Goal: Information Seeking & Learning: Learn about a topic

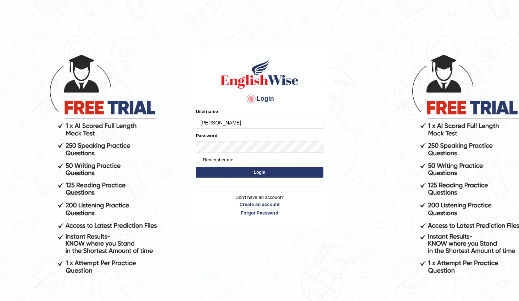
type input "Gabriele"
click at [282, 173] on button "Login" at bounding box center [260, 172] width 128 height 11
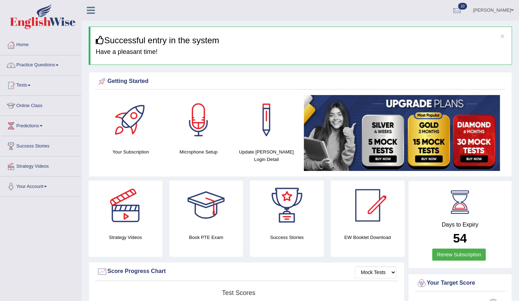
click at [48, 66] on link "Practice Questions" at bounding box center [40, 64] width 81 height 18
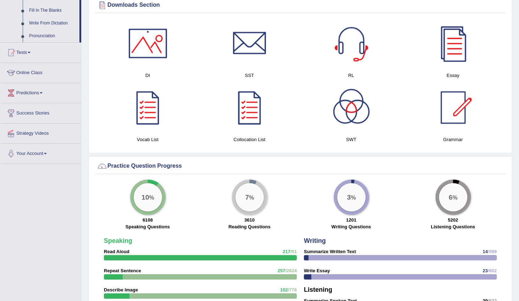
scroll to position [418, 0]
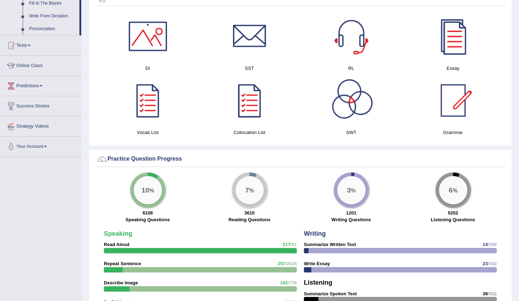
click at [449, 35] on div at bounding box center [453, 36] width 50 height 50
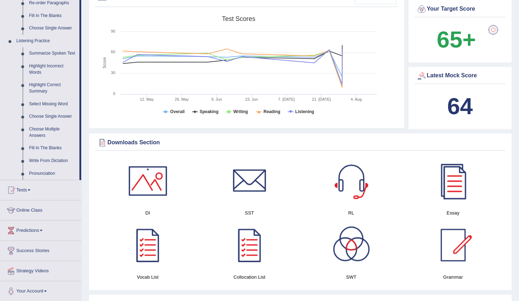
scroll to position [193, 0]
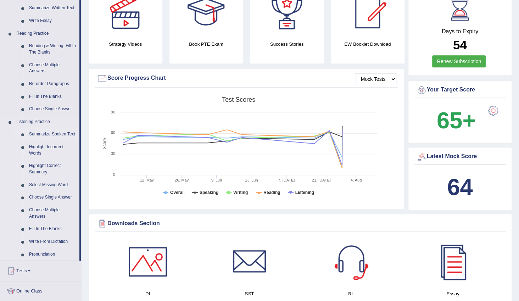
click at [45, 131] on link "Summarize Spoken Text" at bounding box center [52, 134] width 53 height 13
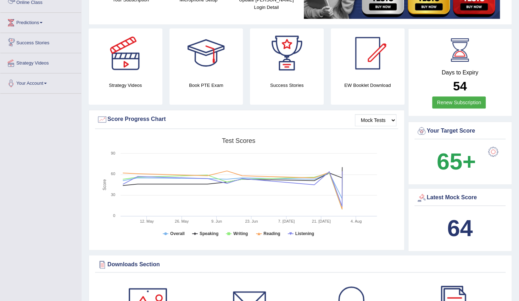
scroll to position [464, 0]
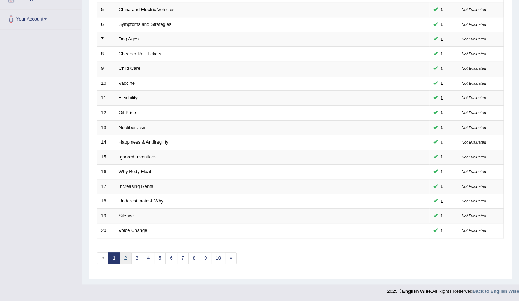
click at [123, 255] on link "2" at bounding box center [125, 258] width 12 height 12
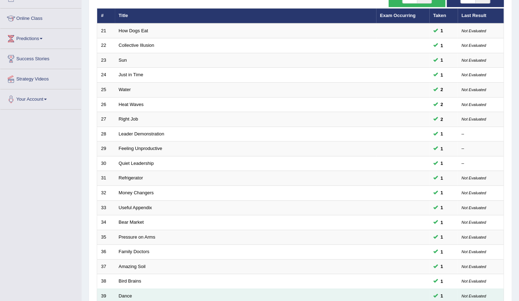
scroll to position [167, 0]
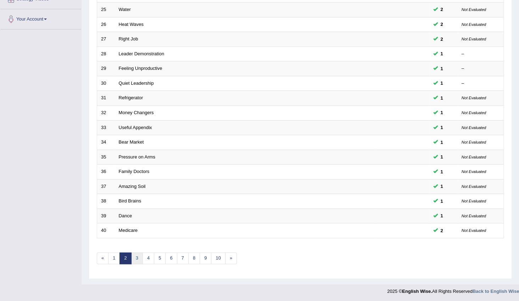
click at [138, 257] on link "3" at bounding box center [137, 258] width 12 height 12
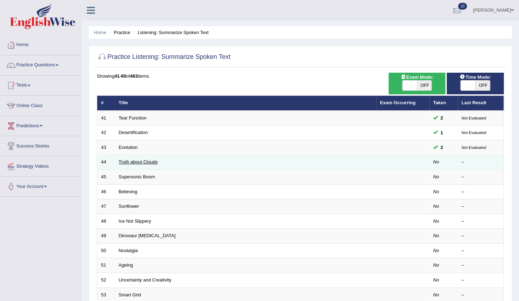
click at [134, 163] on link "Truth about Clouds" at bounding box center [138, 161] width 39 height 5
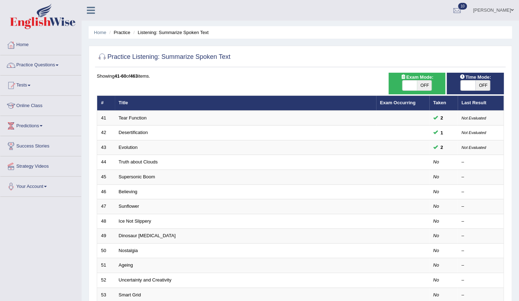
click at [463, 84] on span at bounding box center [467, 85] width 15 height 10
checkbox input "true"
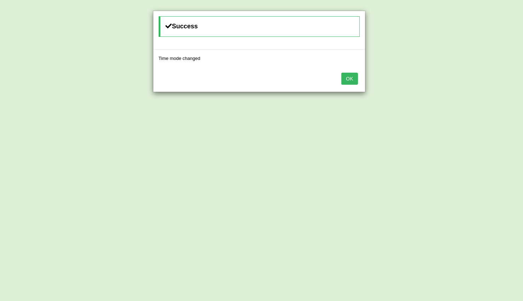
click at [356, 77] on button "OK" at bounding box center [350, 79] width 16 height 12
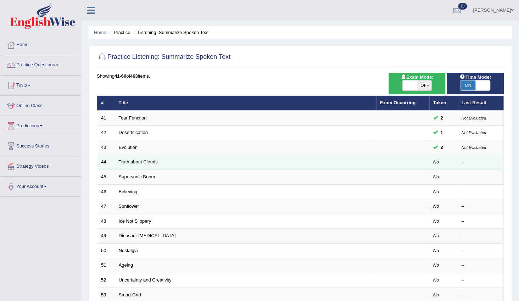
click at [153, 159] on link "Truth about Clouds" at bounding box center [138, 161] width 39 height 5
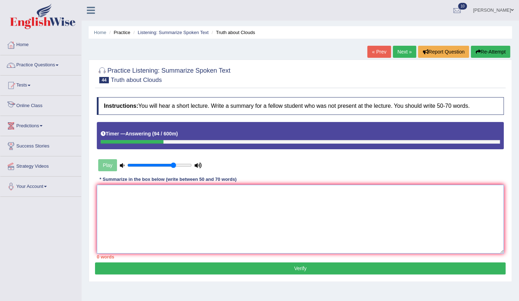
click at [284, 207] on textarea at bounding box center [300, 219] width 407 height 69
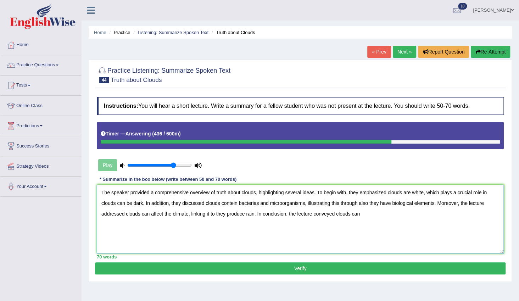
click at [148, 214] on textarea "The speaker provided a comprehensive overview of truth about clouds, highlighti…" at bounding box center [300, 219] width 407 height 69
click at [142, 214] on textarea "The speaker provided a comprehensive overview of truth about clouds, highlighti…" at bounding box center [300, 219] width 407 height 69
click at [342, 213] on textarea "The speaker provided a comprehensive overview of truth about clouds, highlighti…" at bounding box center [300, 219] width 407 height 69
drag, startPoint x: 197, startPoint y: 213, endPoint x: 220, endPoint y: 214, distance: 23.0
click at [220, 214] on textarea "The speaker provided a comprehensive overview of truth about clouds, highlighti…" at bounding box center [300, 219] width 407 height 69
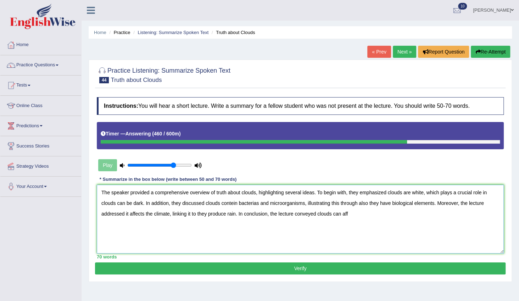
click at [226, 214] on textarea "The speaker provided a comprehensive overview of truth about clouds, highlighti…" at bounding box center [300, 219] width 407 height 69
click at [320, 213] on textarea "The speaker provided a comprehensive overview of truth about clouds, highlighti…" at bounding box center [300, 219] width 407 height 69
type textarea "The speaker provided a comprehensive overview of truth about clouds, highlighti…"
click at [427, 269] on button "Verify" at bounding box center [300, 268] width 410 height 12
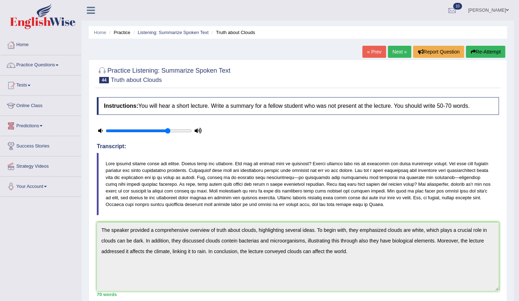
click at [400, 52] on link "Next »" at bounding box center [399, 52] width 23 height 12
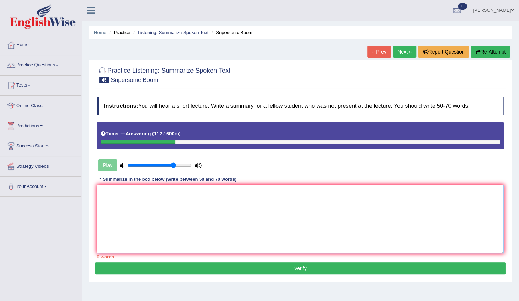
click at [290, 201] on textarea at bounding box center [300, 219] width 407 height 69
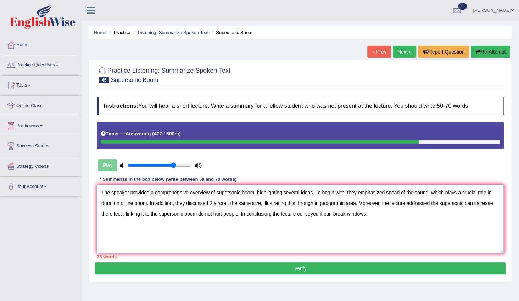
drag, startPoint x: 120, startPoint y: 203, endPoint x: 147, endPoint y: 204, distance: 27.0
click at [147, 204] on textarea "The speaker provided a comprehensive overview of supersonic boom, highlighting …" at bounding box center [300, 219] width 407 height 69
click at [182, 202] on textarea "The speaker provided a comprehensive overview of supersonic boom, highlighting …" at bounding box center [300, 219] width 407 height 69
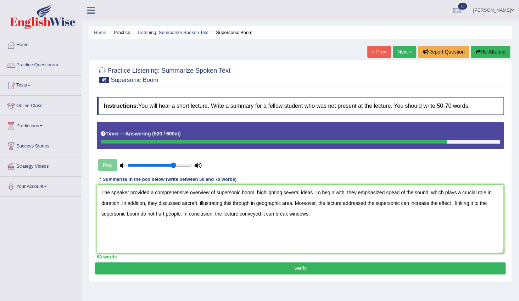
type textarea "The speaker provided a comprehensive overview of supersonic boom, highlighting …"
click at [279, 270] on button "Verify" at bounding box center [300, 268] width 410 height 12
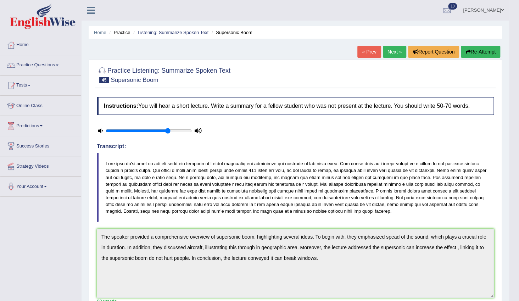
click at [396, 50] on link "Next »" at bounding box center [394, 52] width 23 height 12
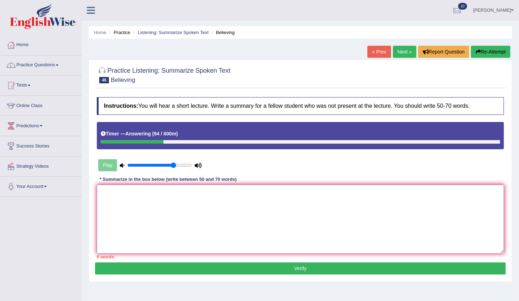
click at [255, 189] on textarea at bounding box center [300, 219] width 407 height 69
type textarea "T"
type textarea "a"
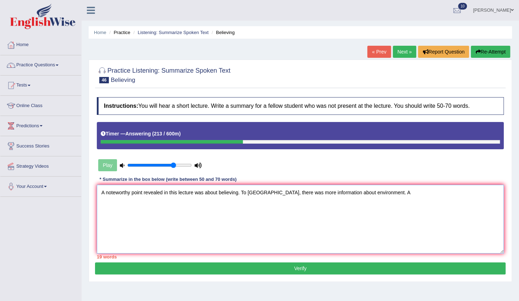
type textarea "A noteworthy point revealed in this lecture was about believing. To [GEOGRAPHIC…"
click at [22, 50] on link "Home" at bounding box center [40, 44] width 81 height 18
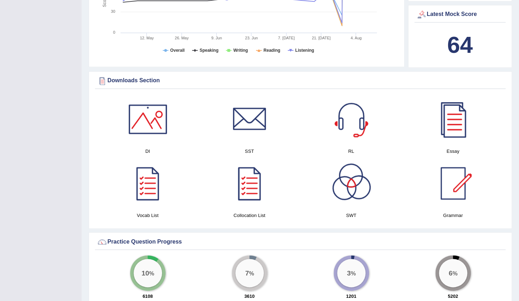
click at [355, 181] on div at bounding box center [351, 183] width 50 height 50
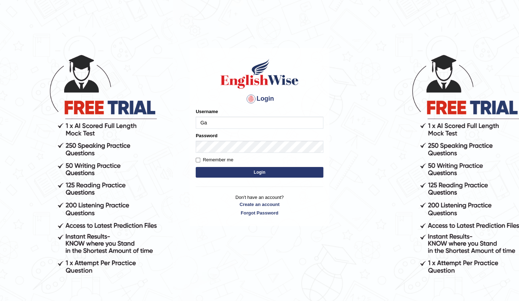
click at [196, 167] on button "Login" at bounding box center [260, 172] width 128 height 11
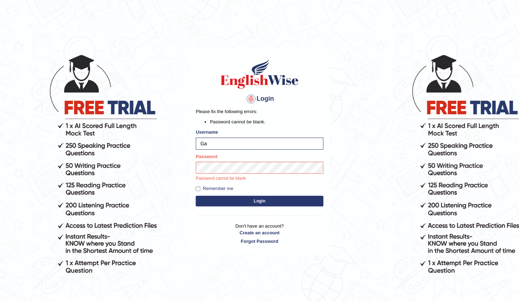
type input "[PERSON_NAME]"
click at [265, 202] on button "Login" at bounding box center [260, 201] width 128 height 11
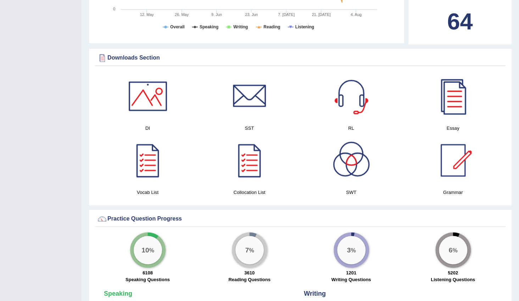
scroll to position [386, 0]
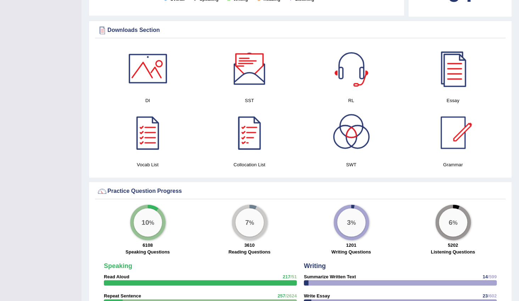
click at [256, 83] on div at bounding box center [250, 69] width 50 height 50
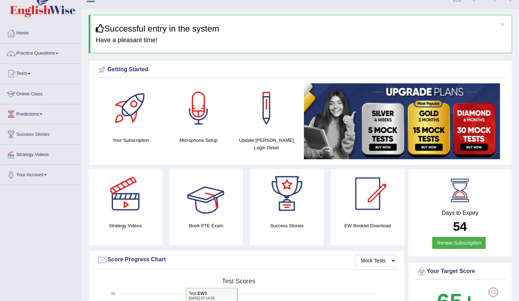
scroll to position [0, 0]
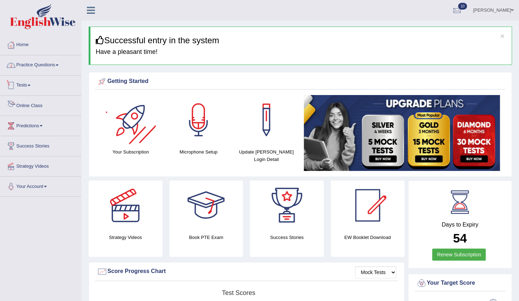
click at [36, 62] on link "Practice Questions" at bounding box center [40, 64] width 81 height 18
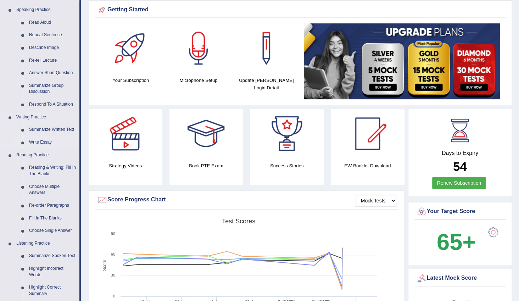
scroll to position [96, 0]
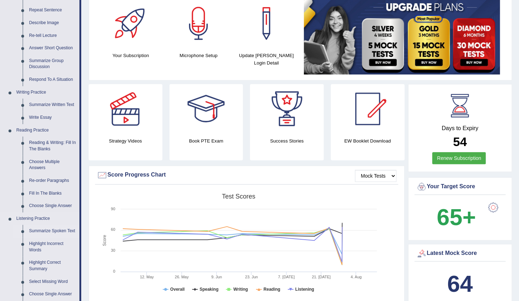
click at [41, 228] on link "Summarize Spoken Text" at bounding box center [52, 231] width 53 height 13
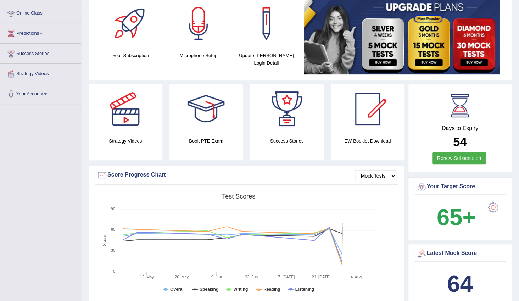
scroll to position [117, 0]
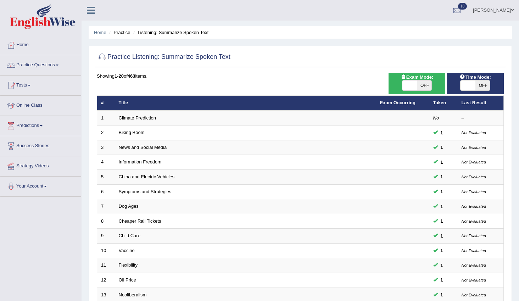
scroll to position [167, 0]
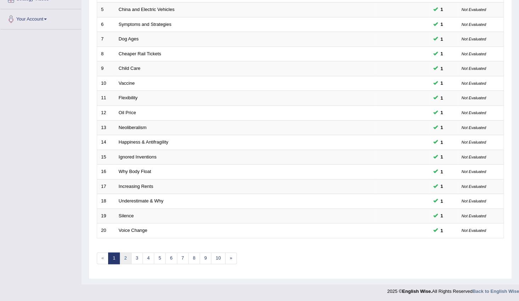
click at [128, 252] on link "2" at bounding box center [125, 258] width 12 height 12
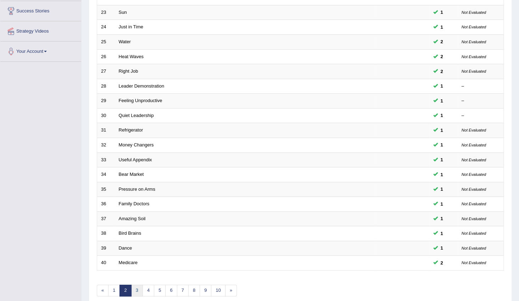
click at [135, 290] on link "3" at bounding box center [137, 290] width 12 height 12
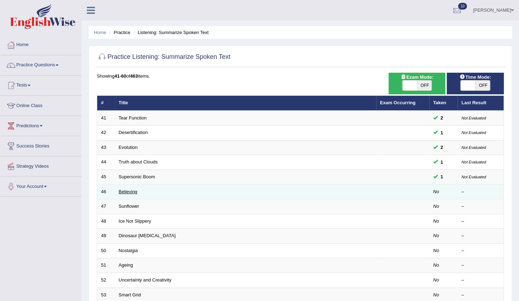
click at [130, 191] on link "Believing" at bounding box center [128, 191] width 19 height 5
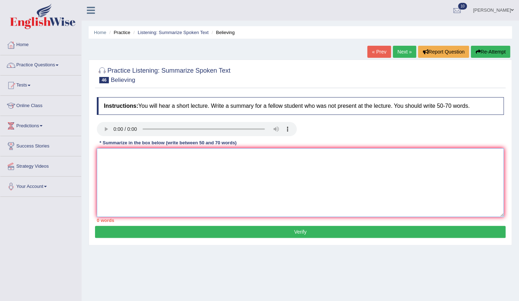
click at [190, 180] on textarea at bounding box center [300, 182] width 407 height 69
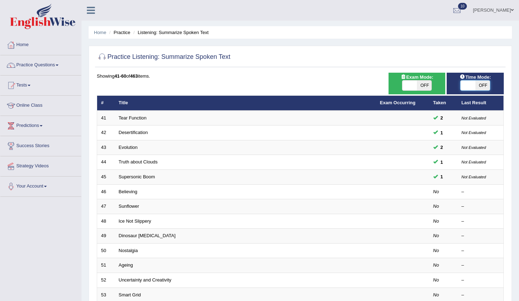
click at [466, 85] on span at bounding box center [467, 85] width 15 height 10
checkbox input "true"
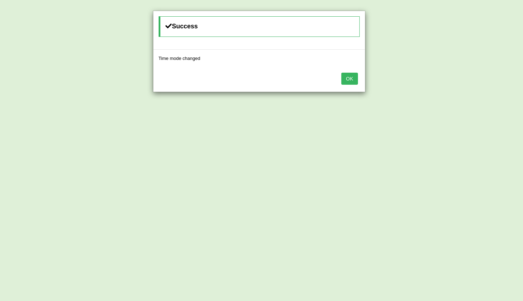
click at [354, 75] on button "OK" at bounding box center [350, 79] width 16 height 12
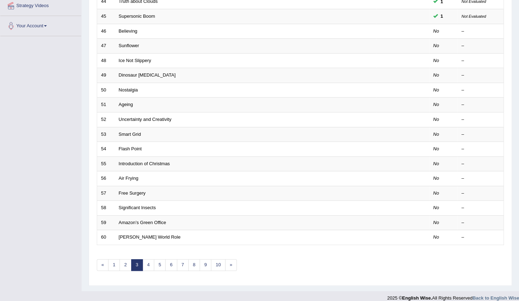
scroll to position [161, 0]
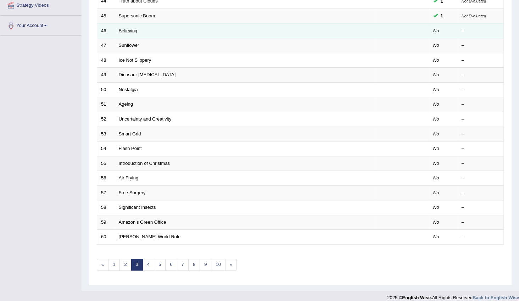
click at [134, 29] on link "Believing" at bounding box center [128, 30] width 19 height 5
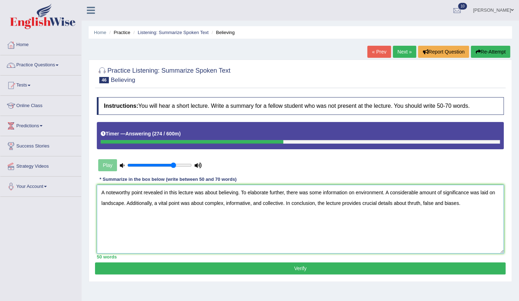
click at [238, 191] on textarea "A noteworthy point revealed in this lecture was about believing. To elaborate f…" at bounding box center [300, 219] width 407 height 69
click at [426, 192] on textarea "A noteworthy point revealed in this lecture was about believing, driving, and p…" at bounding box center [300, 219] width 407 height 69
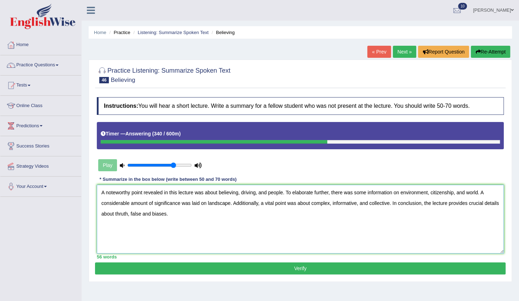
click at [231, 205] on textarea "A noteworthy point revealed in this lecture was about believing, driving, and p…" at bounding box center [300, 219] width 407 height 69
click at [232, 202] on textarea "A noteworthy point revealed in this lecture was about believing, driving, and p…" at bounding box center [300, 219] width 407 height 69
type textarea "A noteworthy point revealed in this lecture was about believing, driving, and p…"
click at [265, 264] on button "Verify" at bounding box center [300, 268] width 410 height 12
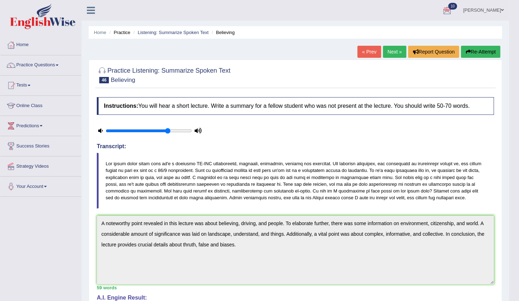
click at [394, 48] on link "Next »" at bounding box center [394, 52] width 23 height 12
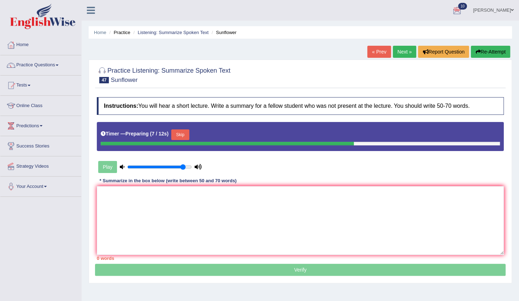
click at [180, 135] on button "Skip" at bounding box center [180, 134] width 18 height 11
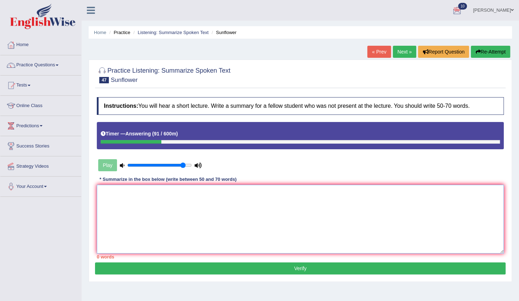
drag, startPoint x: 216, startPoint y: 226, endPoint x: 213, endPoint y: 221, distance: 5.8
click at [217, 225] on textarea at bounding box center [300, 219] width 407 height 69
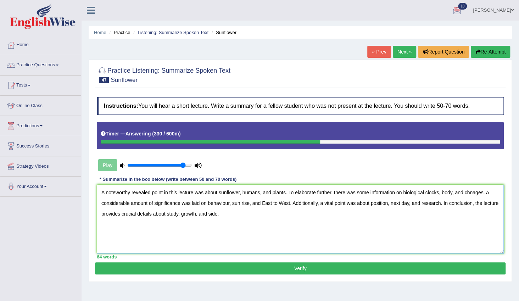
click at [472, 191] on textarea "A noteworthy revealed point in this lecture was about sunflower, humans, and pl…" at bounding box center [300, 219] width 407 height 69
type textarea "A noteworthy revealed point in this lecture was about sunflower, humans, and pl…"
click at [343, 269] on button "Verify" at bounding box center [300, 268] width 410 height 12
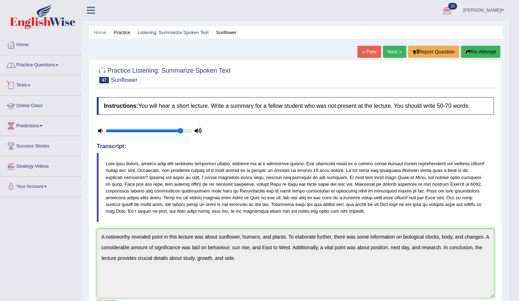
click at [53, 67] on link "Practice Questions" at bounding box center [40, 64] width 81 height 18
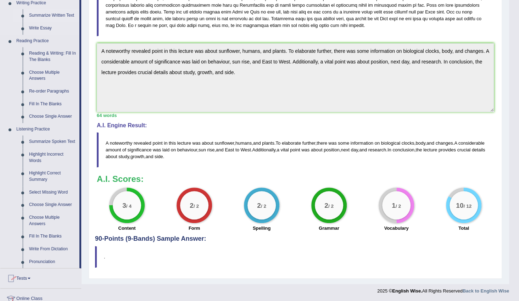
scroll to position [193, 0]
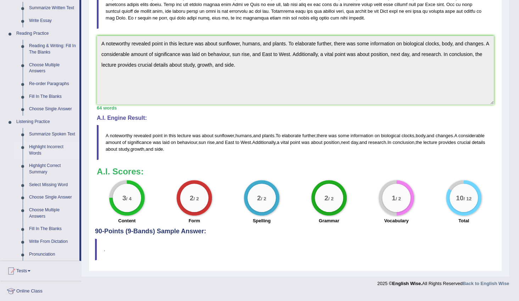
click at [39, 147] on link "Highlight Incorrect Words" at bounding box center [52, 150] width 53 height 19
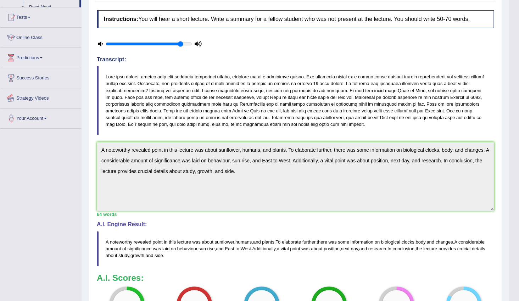
scroll to position [120, 0]
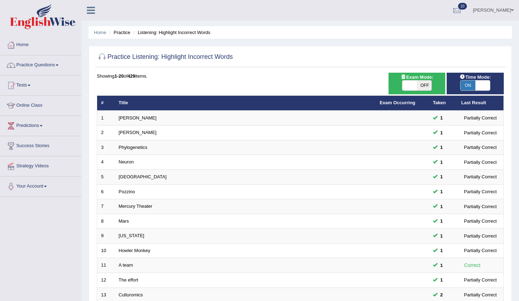
scroll to position [167, 0]
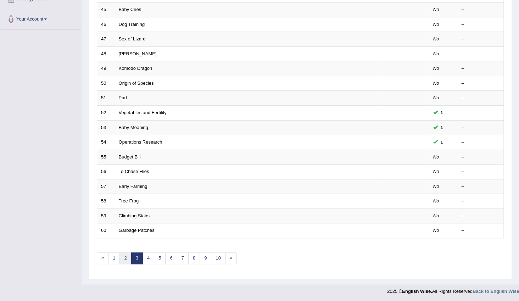
click at [126, 252] on link "2" at bounding box center [125, 258] width 12 height 12
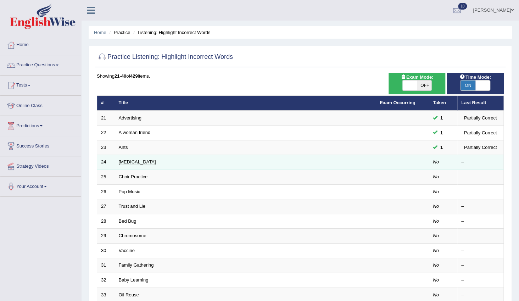
click at [134, 159] on link "[MEDICAL_DATA]" at bounding box center [137, 161] width 37 height 5
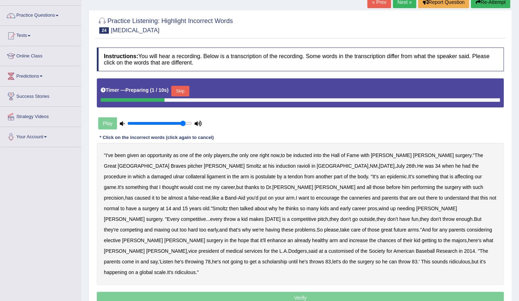
scroll to position [74, 0]
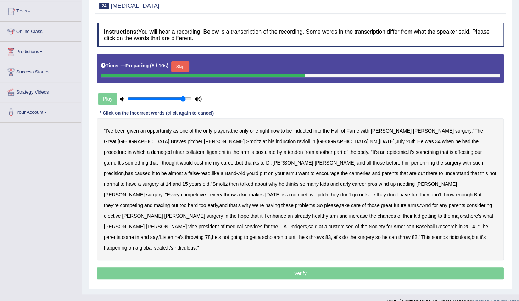
click at [183, 71] on button "Skip" at bounding box center [180, 66] width 18 height 11
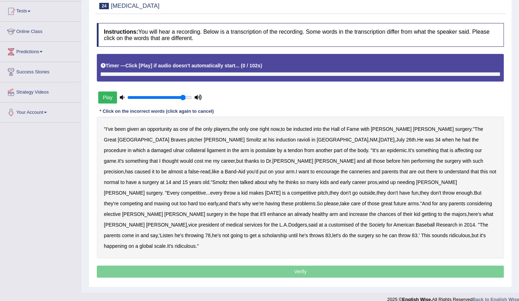
scroll to position [72, 0]
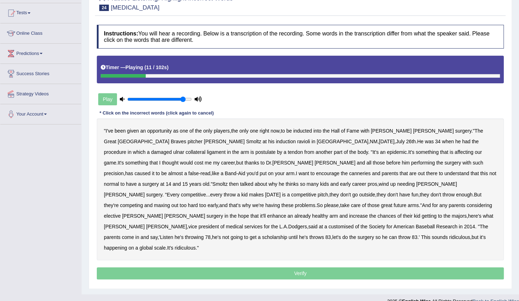
click at [297, 141] on b "ravioli" at bounding box center [303, 142] width 13 height 6
click at [255, 151] on b "postulate" at bounding box center [265, 152] width 20 height 6
click at [349, 173] on b "canneries" at bounding box center [360, 173] width 22 height 6
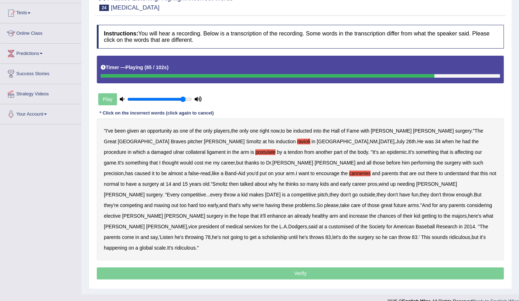
click at [336, 224] on b "customised" at bounding box center [340, 227] width 25 height 6
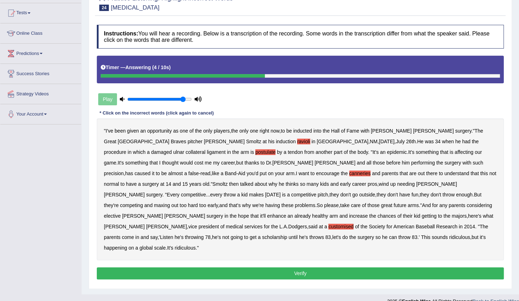
click at [298, 267] on button "Verify" at bounding box center [300, 273] width 407 height 12
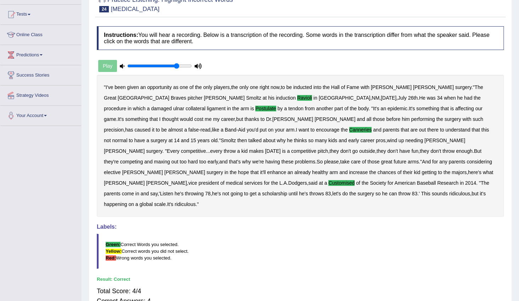
type input "0.8"
click at [177, 63] on input "range" at bounding box center [159, 66] width 64 height 6
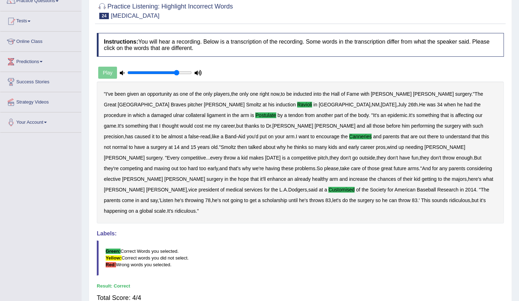
scroll to position [0, 0]
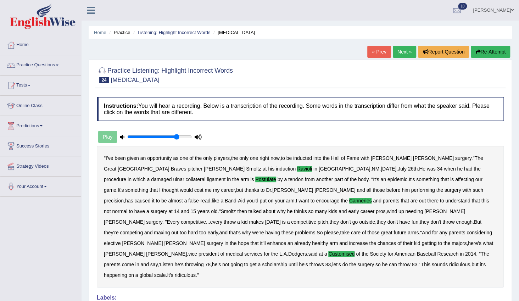
click at [409, 49] on link "Next »" at bounding box center [404, 52] width 23 height 12
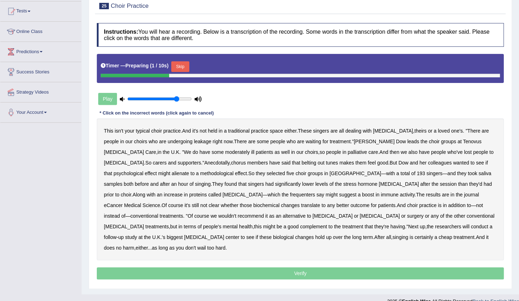
click at [183, 67] on button "Skip" at bounding box center [180, 66] width 18 height 11
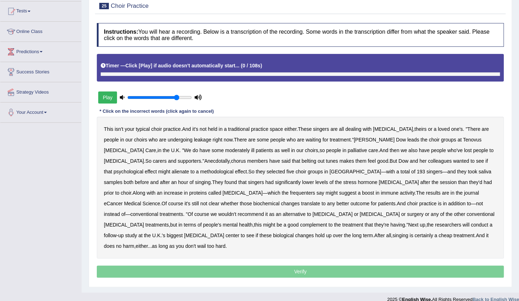
scroll to position [72, 0]
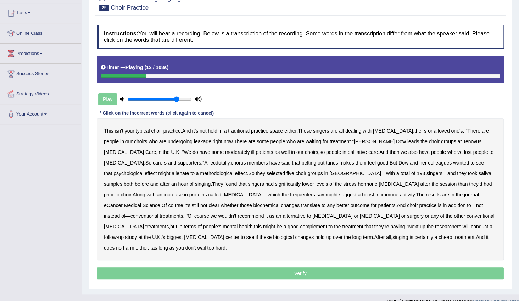
click at [194, 140] on b "leakage" at bounding box center [202, 142] width 17 height 6
click at [225, 152] on b "moderately" at bounding box center [237, 152] width 24 height 6
click at [189, 170] on b "alienate" at bounding box center [179, 173] width 17 height 6
click at [200, 175] on b "methodological" at bounding box center [216, 173] width 33 height 6
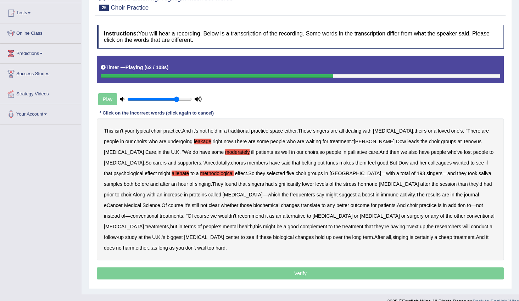
click at [290, 192] on b "frequenters" at bounding box center [302, 195] width 25 height 6
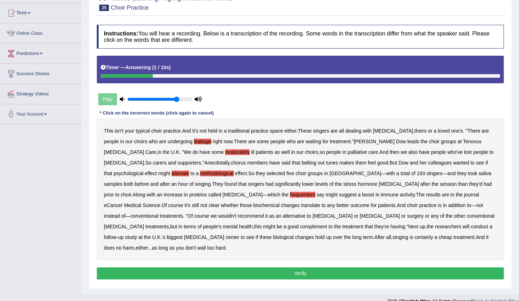
click at [445, 267] on button "Verify" at bounding box center [300, 273] width 407 height 12
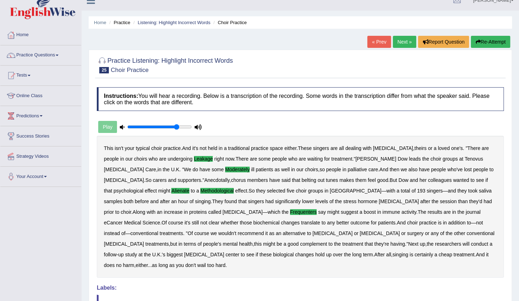
scroll to position [0, 0]
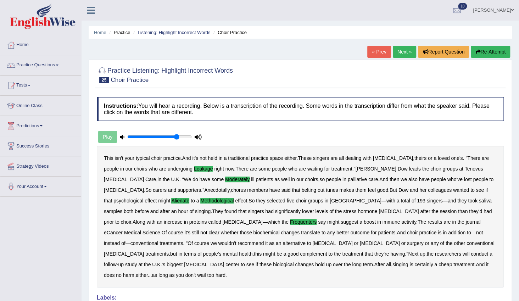
click at [397, 51] on link "Next »" at bounding box center [404, 52] width 23 height 12
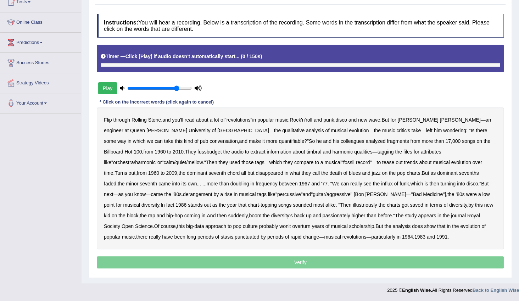
scroll to position [83, 0]
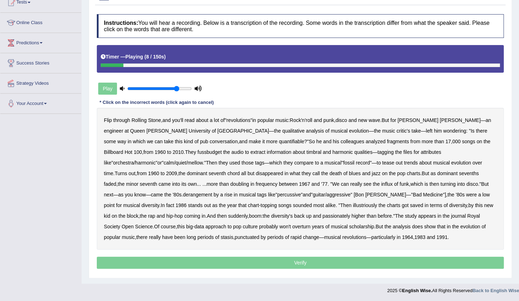
click at [361, 120] on div "Flip through Rolling Stone , and you'll read about a lot of " revolutions " in …" at bounding box center [300, 179] width 407 height 142
click at [356, 120] on b "and" at bounding box center [352, 120] width 8 height 6
click at [197, 151] on b "fussbudget" at bounding box center [209, 152] width 24 height 6
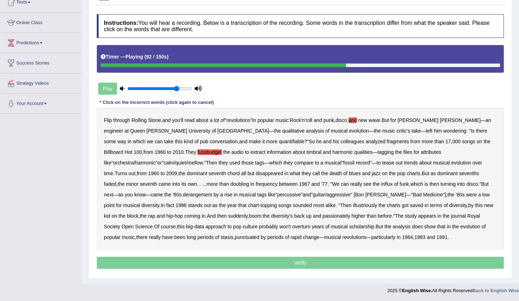
click at [212, 192] on b "derangement" at bounding box center [197, 195] width 29 height 6
click at [387, 205] on b "charts" at bounding box center [393, 205] width 13 height 6
click at [322, 216] on b "passionately" at bounding box center [336, 216] width 28 height 6
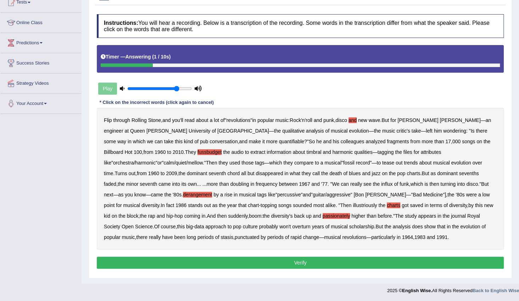
click at [347, 266] on button "Verify" at bounding box center [300, 262] width 407 height 12
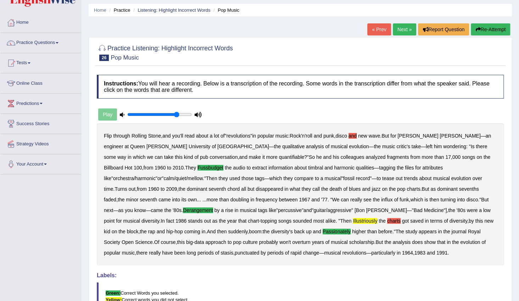
scroll to position [0, 0]
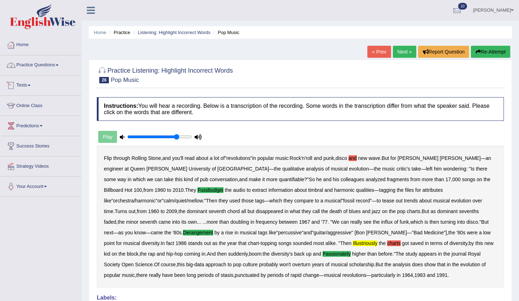
click at [27, 64] on link "Practice Questions" at bounding box center [40, 64] width 81 height 18
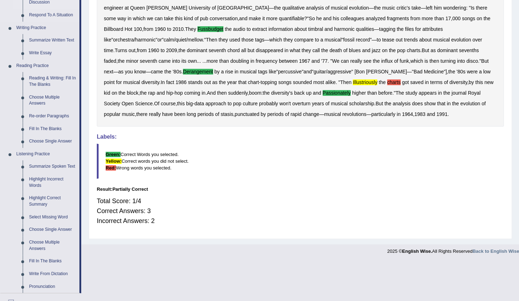
scroll to position [193, 0]
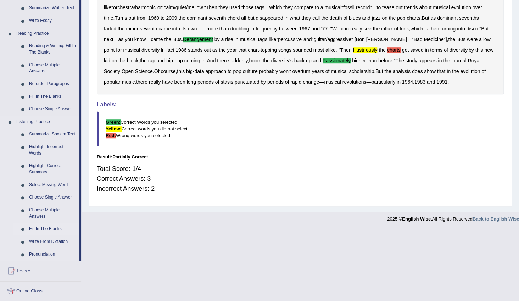
click at [48, 227] on link "Fill In The Blanks" at bounding box center [52, 228] width 53 height 13
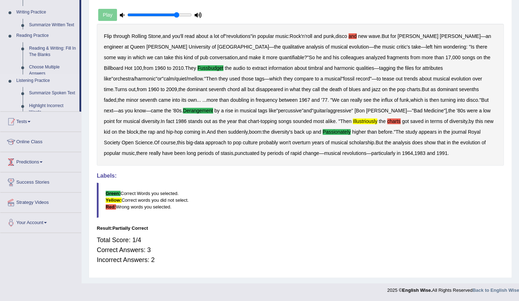
scroll to position [122, 0]
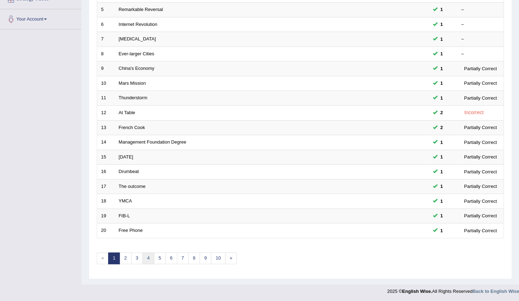
click at [150, 254] on link "4" at bounding box center [148, 258] width 12 height 12
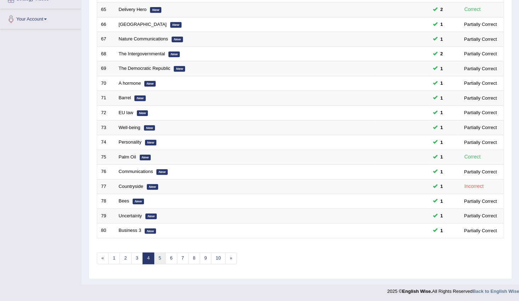
click at [157, 259] on link "5" at bounding box center [160, 258] width 12 height 12
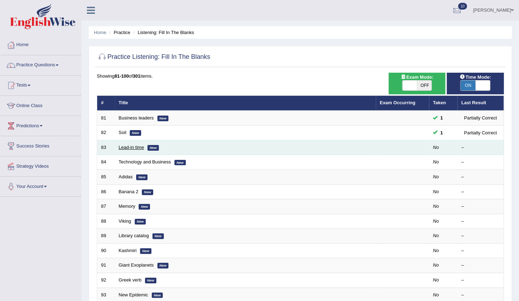
click at [128, 149] on link "Lead-in time" at bounding box center [132, 147] width 26 height 5
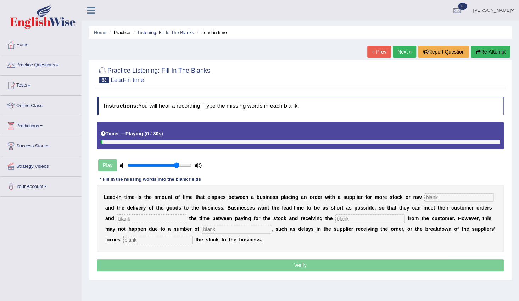
click at [176, 134] on div "Timer — Playing ( 0 / 30s )" at bounding box center [300, 134] width 399 height 12
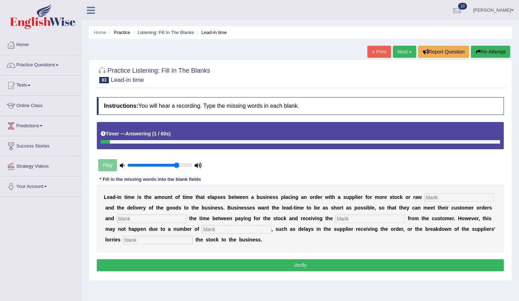
click at [142, 239] on input "text" at bounding box center [157, 240] width 69 height 9
type input "delivering"
click at [443, 194] on input "text" at bounding box center [458, 197] width 69 height 9
type input "materials"
click at [146, 217] on input "text" at bounding box center [151, 218] width 69 height 9
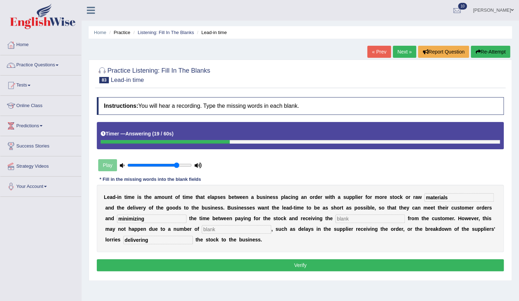
type input "minimizing"
click at [351, 218] on input "text" at bounding box center [369, 218] width 69 height 9
type input "feedbacks"
click at [202, 231] on input "text" at bounding box center [236, 229] width 69 height 9
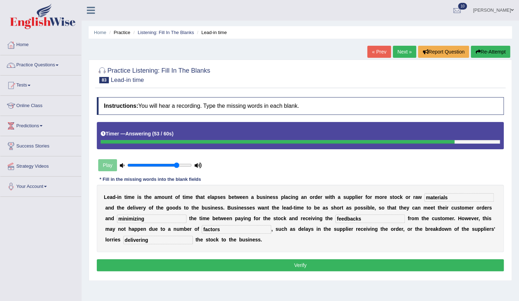
type input "factors"
click at [339, 220] on input "feedbacks" at bounding box center [369, 218] width 69 height 9
type input "feedback"
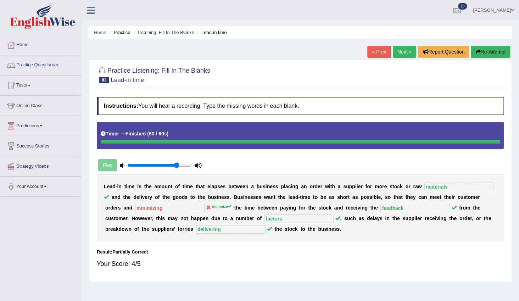
click at [405, 51] on link "Next »" at bounding box center [404, 52] width 23 height 12
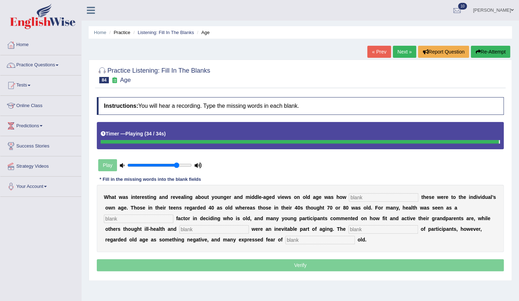
click at [285, 239] on input "text" at bounding box center [319, 240] width 69 height 9
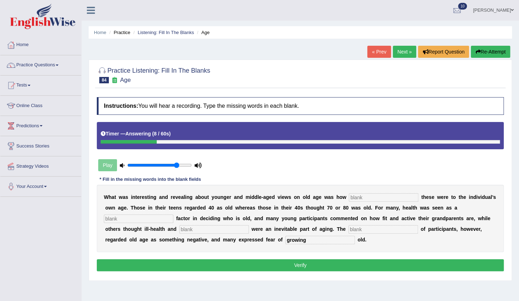
type input "growing"
click at [348, 227] on input "text" at bounding box center [382, 229] width 69 height 9
type input "majority"
click at [349, 196] on input "text" at bounding box center [383, 197] width 69 height 9
type input "relative"
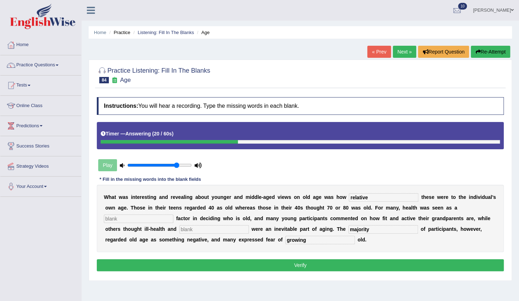
click at [173, 214] on input "text" at bounding box center [138, 218] width 69 height 9
type input "e"
type input "determinate"
click at [179, 230] on input "text" at bounding box center [213, 229] width 69 height 9
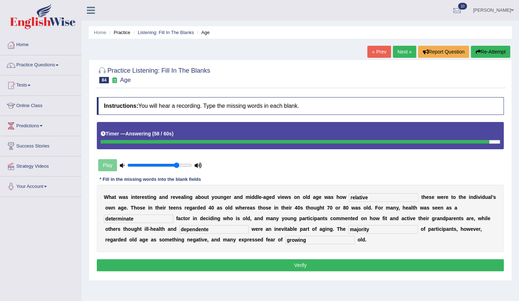
type input "dependente"
click at [263, 264] on button "Verify" at bounding box center [300, 265] width 407 height 12
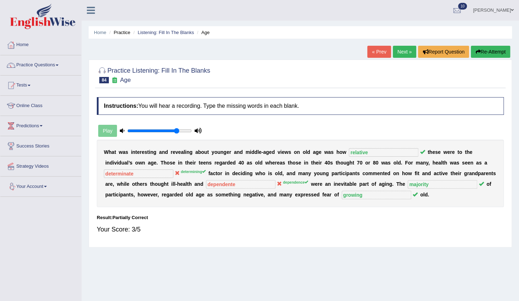
click at [408, 52] on link "Next »" at bounding box center [404, 52] width 23 height 12
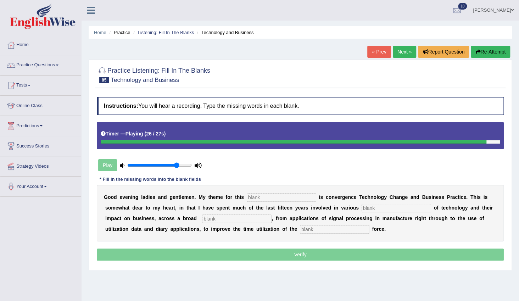
click at [300, 228] on input "text" at bounding box center [334, 229] width 69 height 9
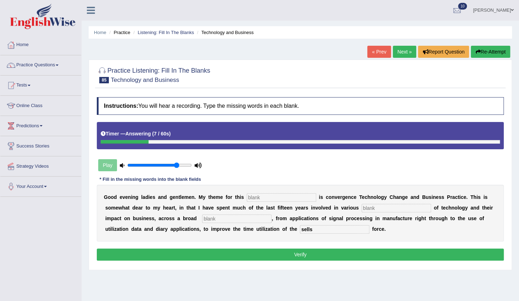
type input "sells"
click at [277, 195] on input "text" at bounding box center [281, 197] width 69 height 9
type input "section"
click at [361, 208] on input "text" at bounding box center [395, 208] width 69 height 9
type input "aspects"
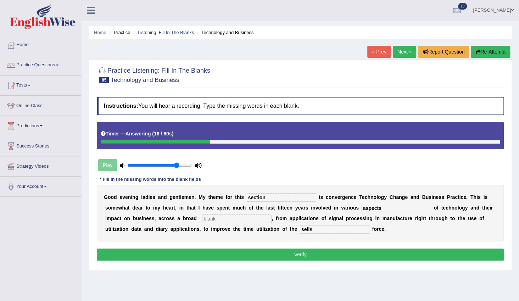
click at [202, 217] on input "text" at bounding box center [236, 218] width 69 height 9
type input "aspections"
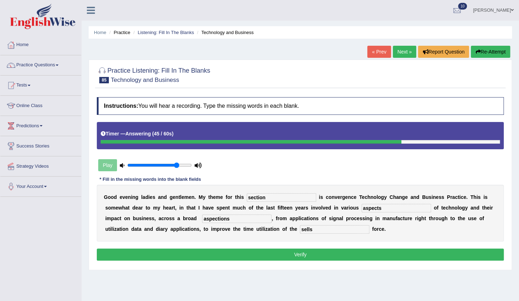
click at [242, 255] on button "Verify" at bounding box center [300, 254] width 407 height 12
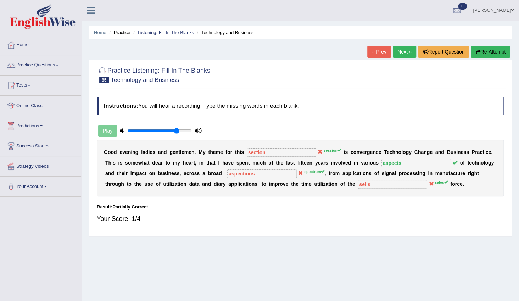
click at [396, 51] on link "Next »" at bounding box center [404, 52] width 23 height 12
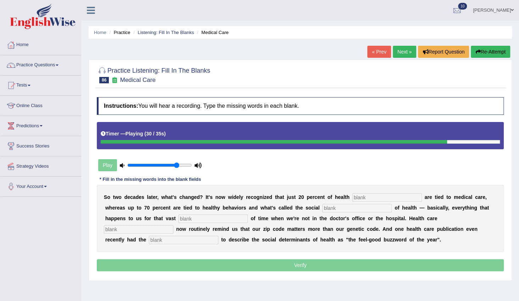
click at [218, 236] on input "text" at bounding box center [183, 240] width 69 height 9
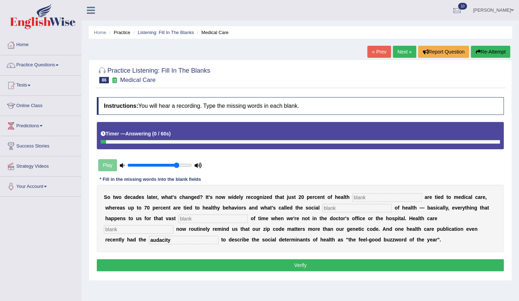
type input "audacity"
click at [383, 198] on input "text" at bounding box center [386, 197] width 69 height 9
type input "outcomes"
click at [326, 210] on input "text" at bounding box center [356, 208] width 69 height 9
type input "determinantes"
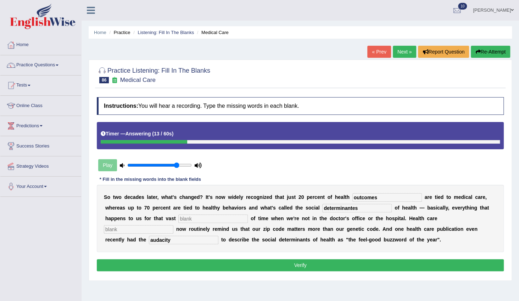
click at [178, 218] on input "text" at bounding box center [212, 218] width 69 height 9
type input "mojority"
click at [173, 225] on input "text" at bounding box center [138, 229] width 69 height 9
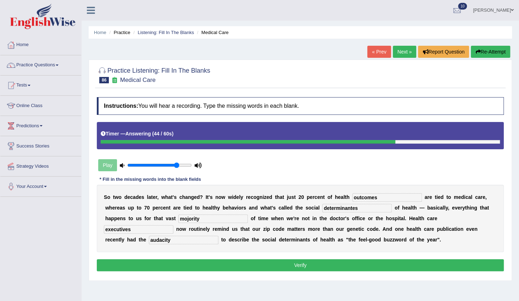
type input "executives"
click at [364, 261] on button "Verify" at bounding box center [300, 265] width 407 height 12
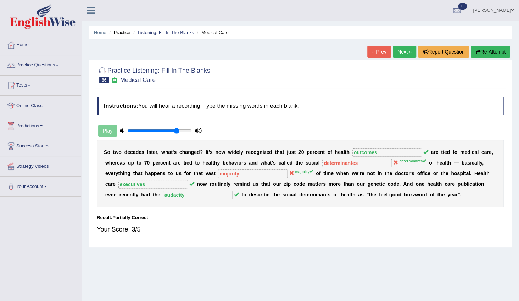
click at [405, 51] on link "Next »" at bounding box center [404, 52] width 23 height 12
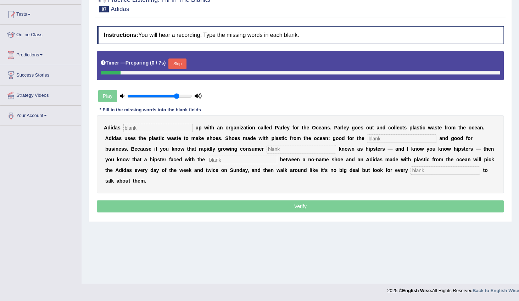
scroll to position [71, 0]
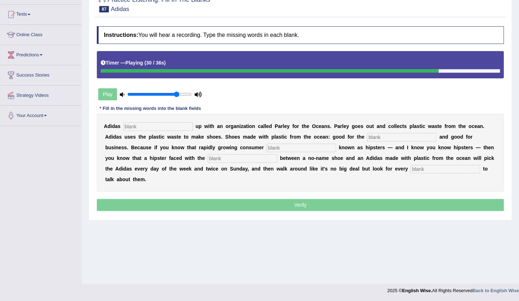
click at [410, 169] on input "text" at bounding box center [444, 169] width 69 height 9
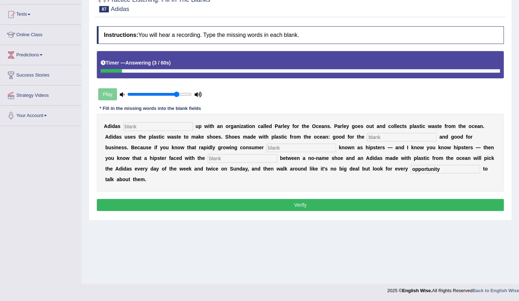
type input "opportunity"
click at [168, 128] on input "text" at bounding box center [157, 126] width 69 height 9
type input "team"
click at [367, 135] on input "text" at bounding box center [401, 137] width 69 height 9
type input "environment"
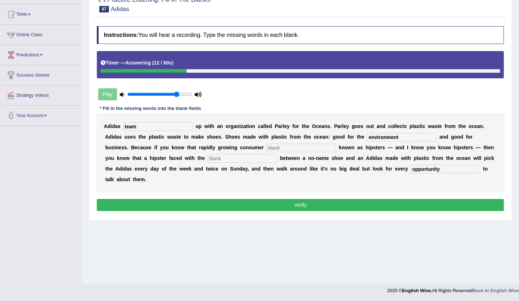
click at [266, 149] on input "text" at bounding box center [300, 147] width 69 height 9
type input "segment"
click at [208, 158] on input "text" at bounding box center [242, 158] width 69 height 9
type input "choices"
click at [299, 199] on button "Verify" at bounding box center [300, 205] width 407 height 12
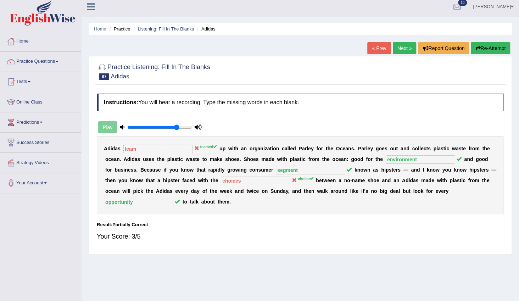
scroll to position [0, 0]
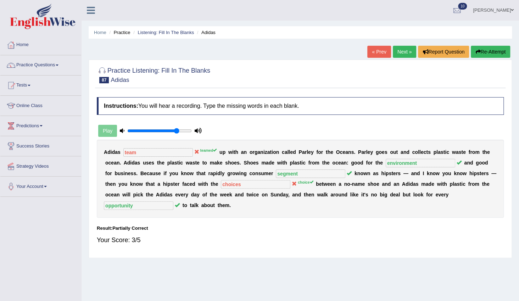
click at [406, 50] on link "Next »" at bounding box center [404, 52] width 23 height 12
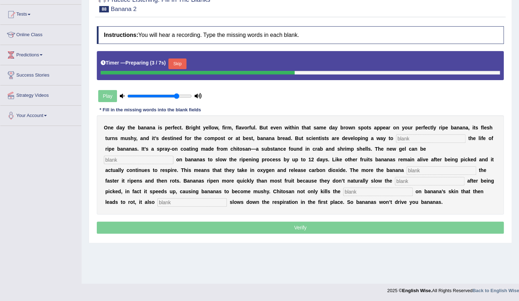
click at [173, 59] on button "Skip" at bounding box center [177, 63] width 18 height 11
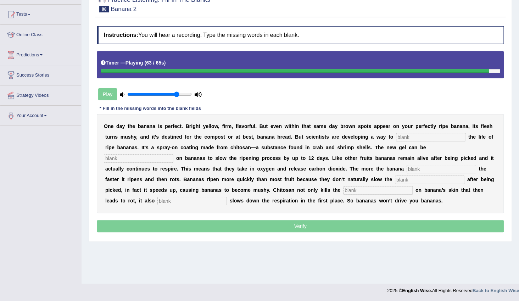
click at [227, 197] on input "text" at bounding box center [191, 201] width 69 height 9
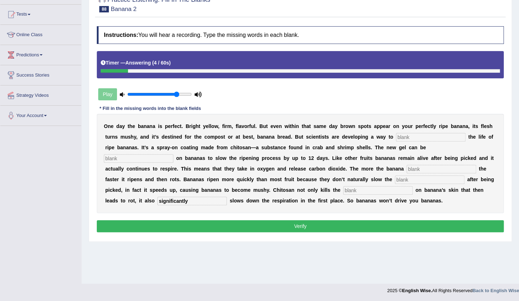
type input "significantly"
click at [396, 134] on input "text" at bounding box center [430, 137] width 69 height 9
type input "extend"
click at [173, 154] on input "text" at bounding box center [138, 158] width 69 height 9
type input "spreaded"
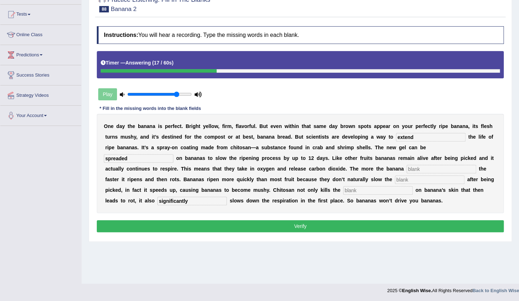
click at [406, 166] on input "text" at bounding box center [440, 169] width 69 height 9
type input "breath"
click at [395, 180] on input "text" at bounding box center [429, 179] width 69 height 9
type input "respiration"
click at [343, 189] on input "text" at bounding box center [377, 190] width 69 height 9
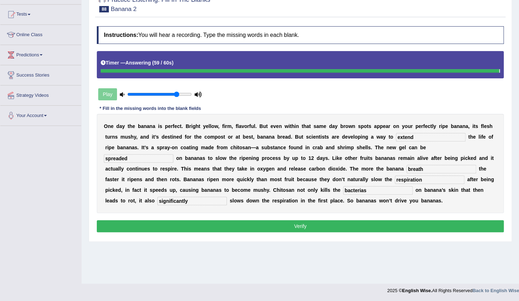
type input "bacterias"
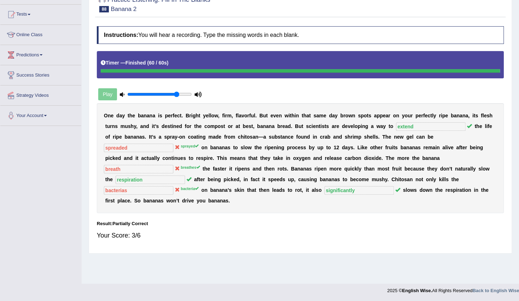
drag, startPoint x: 185, startPoint y: 180, endPoint x: 167, endPoint y: 179, distance: 18.8
click at [167, 179] on div "O n e d a y t h e b a n a n a i s p e r f e c t . B r i g h t y e l l o w , f i…" at bounding box center [300, 158] width 407 height 110
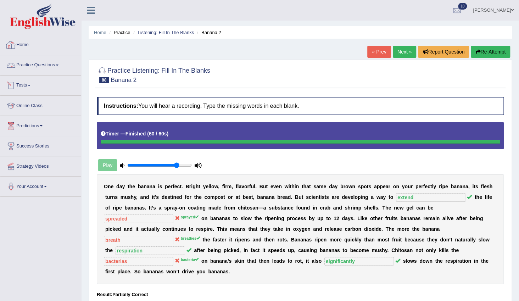
click at [40, 66] on link "Practice Questions" at bounding box center [40, 64] width 81 height 18
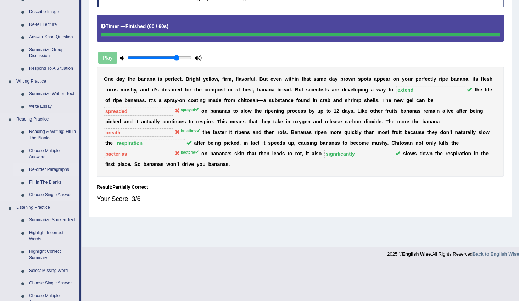
scroll to position [274, 0]
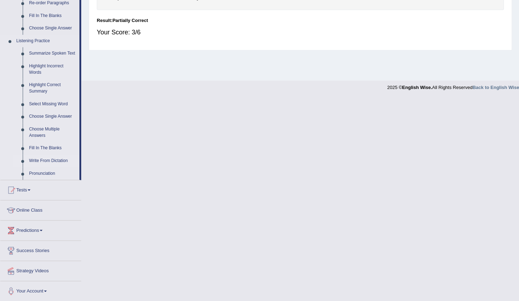
click at [44, 159] on link "Write From Dictation" at bounding box center [52, 160] width 53 height 13
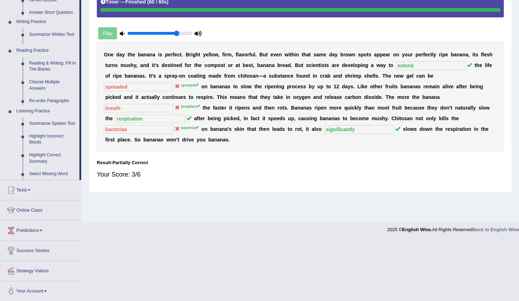
scroll to position [71, 0]
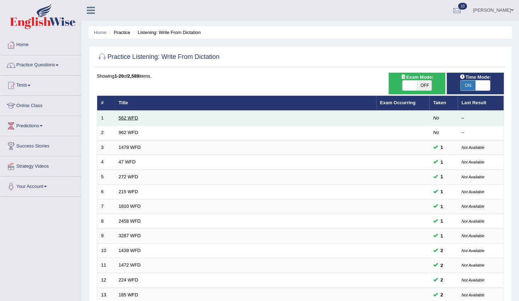
click at [119, 118] on link "562 WFD" at bounding box center [128, 117] width 19 height 5
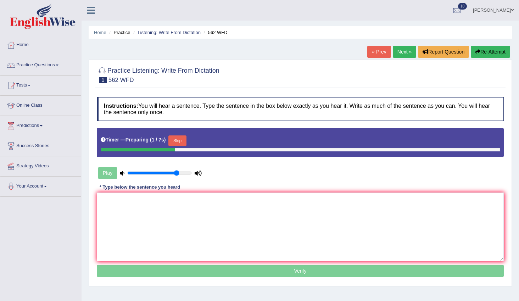
click at [177, 135] on button "Skip" at bounding box center [177, 140] width 18 height 11
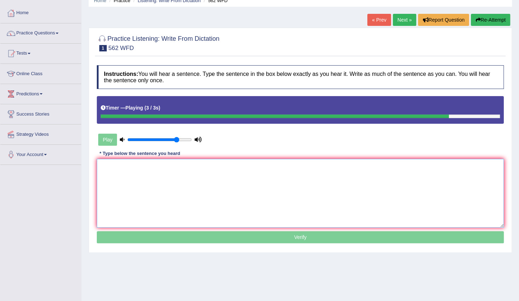
click at [252, 177] on textarea at bounding box center [300, 193] width 407 height 69
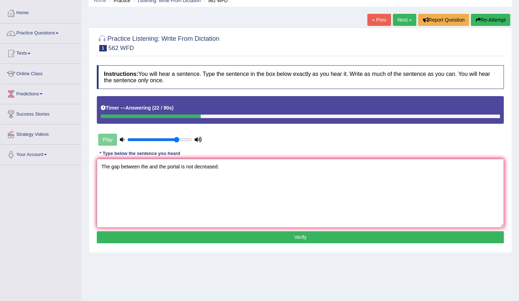
click at [148, 165] on textarea "The gap between the and the portal is not decreased." at bounding box center [300, 193] width 407 height 69
type textarea "The gap between the heart and the portal is not decreased."
click at [225, 236] on button "Verify" at bounding box center [300, 237] width 407 height 12
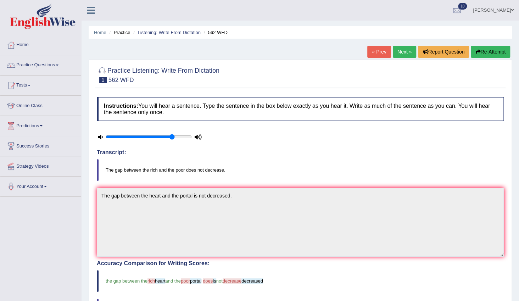
click at [400, 54] on link "Next »" at bounding box center [404, 52] width 23 height 12
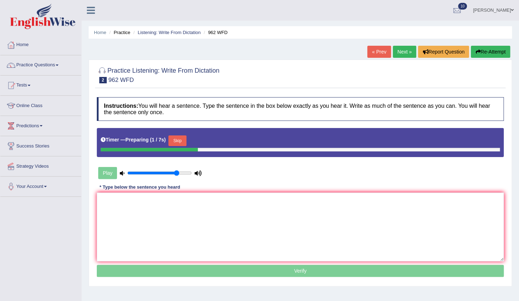
click at [182, 139] on button "Skip" at bounding box center [177, 140] width 18 height 11
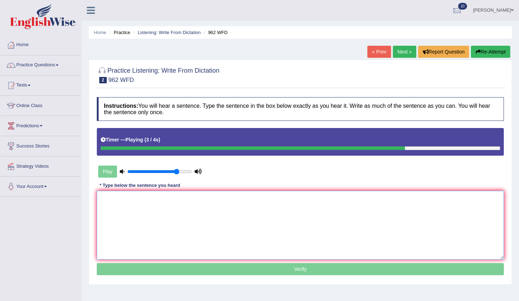
click at [219, 218] on textarea at bounding box center [300, 225] width 407 height 69
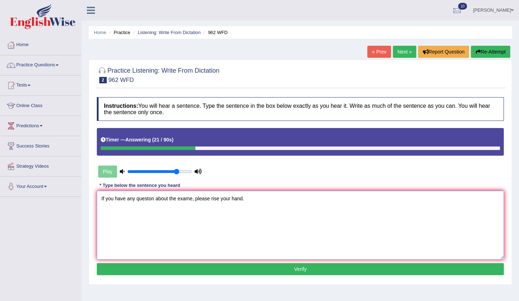
click at [147, 198] on textarea "If you have any queston about the exame, please rise your hand." at bounding box center [300, 225] width 407 height 69
type textarea "If you have any question about the exame, please rise your hand."
click at [195, 270] on button "Verify" at bounding box center [300, 269] width 407 height 12
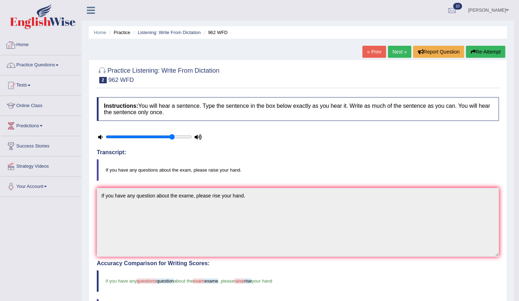
click at [62, 57] on link "Practice Questions" at bounding box center [40, 64] width 81 height 18
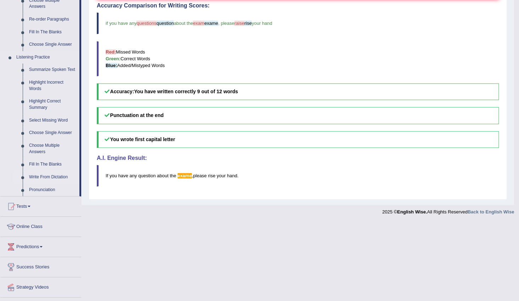
click at [36, 176] on link "Write From Dictation" at bounding box center [52, 177] width 53 height 13
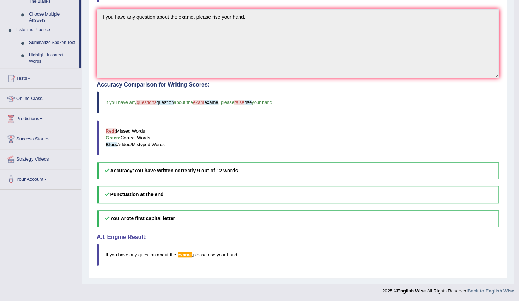
scroll to position [87, 0]
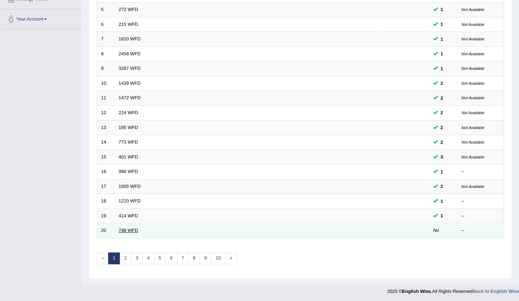
click at [134, 229] on link "798 WFD" at bounding box center [128, 229] width 19 height 5
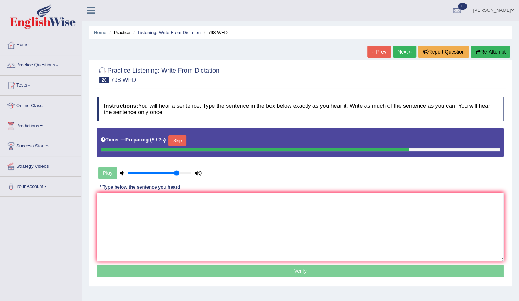
click at [184, 141] on button "Skip" at bounding box center [177, 140] width 18 height 11
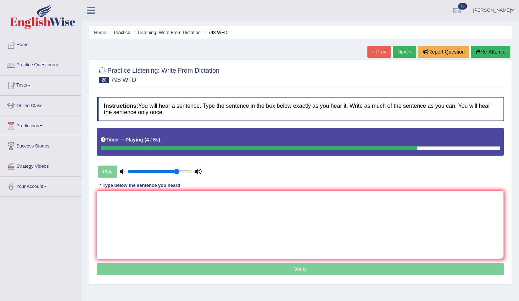
click at [257, 213] on textarea at bounding box center [300, 225] width 407 height 69
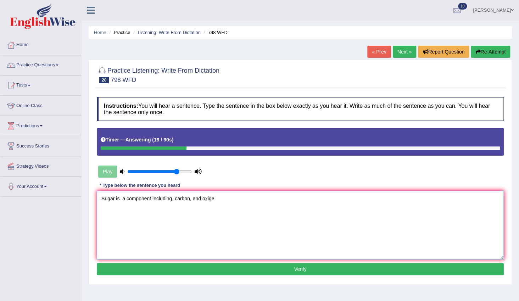
type textarea "Sugar is a component including, carbon, and oxigen"
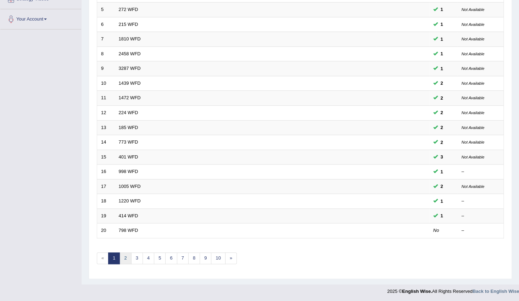
click at [128, 255] on link "2" at bounding box center [125, 258] width 12 height 12
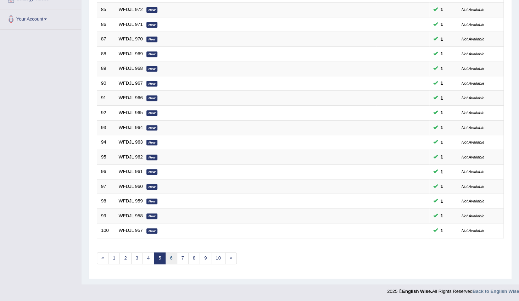
click at [168, 254] on link "6" at bounding box center [171, 258] width 12 height 12
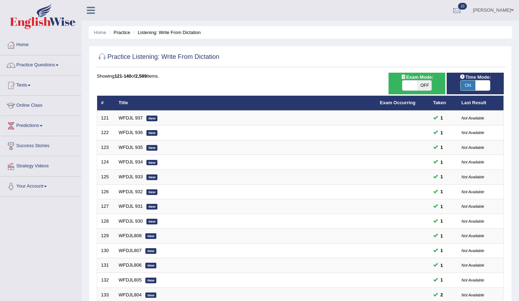
scroll to position [167, 0]
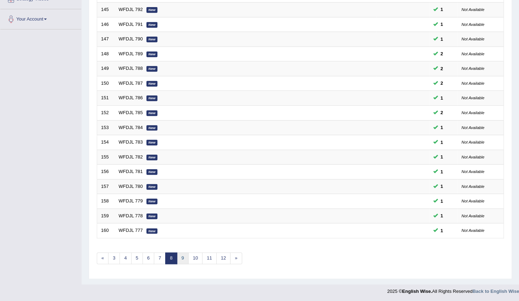
click at [182, 257] on link "9" at bounding box center [183, 258] width 12 height 12
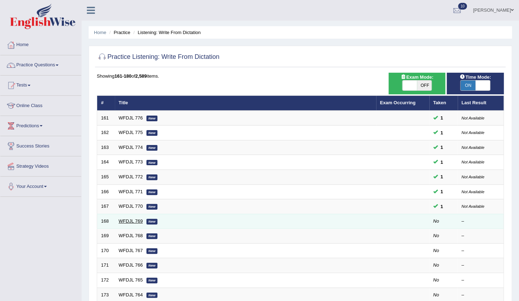
click at [119, 220] on link "WFDJL 769" at bounding box center [131, 220] width 24 height 5
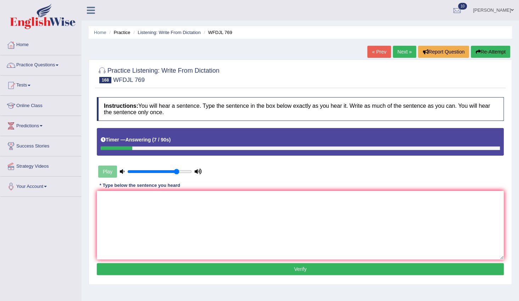
click at [480, 50] on button "Re-Attempt" at bounding box center [489, 52] width 39 height 12
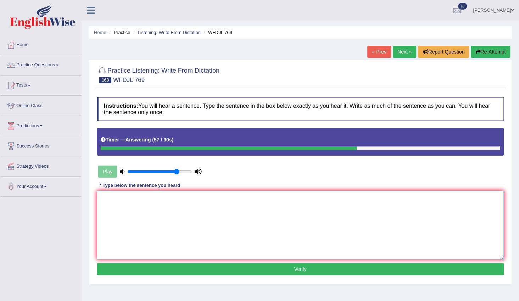
click at [225, 191] on textarea at bounding box center [300, 225] width 407 height 69
click at [485, 49] on button "Re-Attempt" at bounding box center [489, 52] width 39 height 12
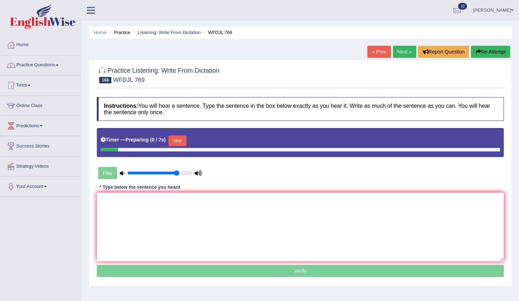
click at [178, 139] on button "Skip" at bounding box center [177, 140] width 18 height 11
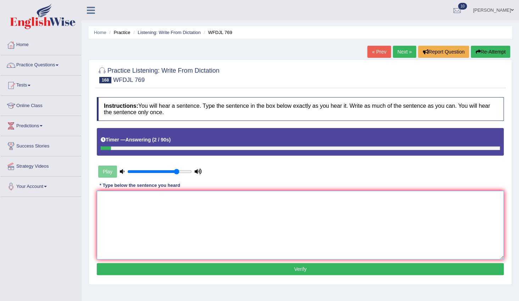
click at [185, 234] on textarea at bounding box center [300, 225] width 407 height 69
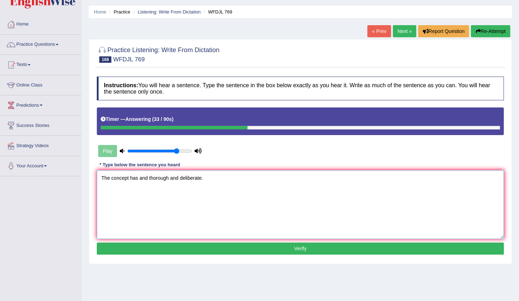
scroll to position [32, 0]
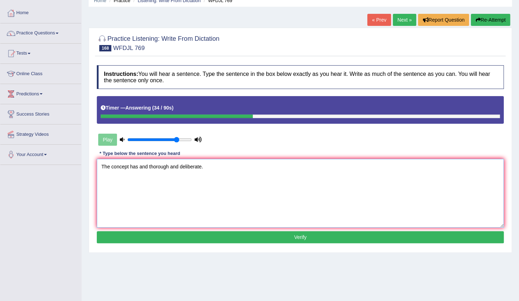
type textarea "The concept has and thorough and deliberate."
click at [197, 237] on button "Verify" at bounding box center [300, 237] width 407 height 12
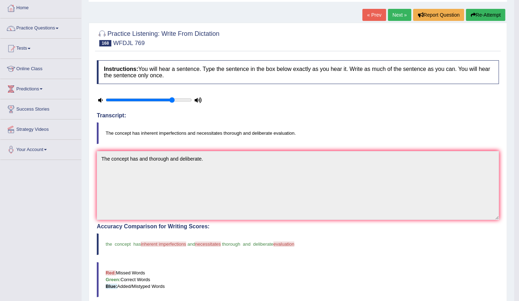
scroll to position [0, 0]
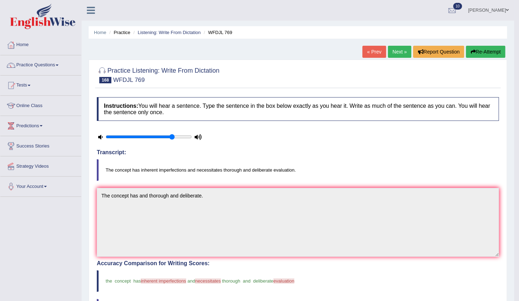
click at [394, 54] on link "Next »" at bounding box center [399, 52] width 23 height 12
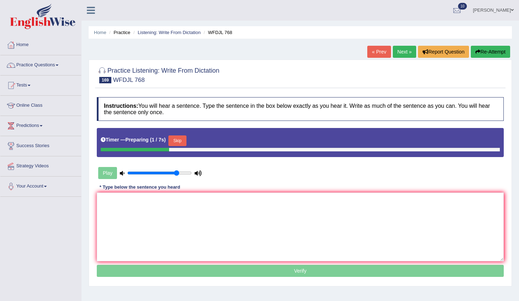
click at [177, 138] on button "Skip" at bounding box center [177, 140] width 18 height 11
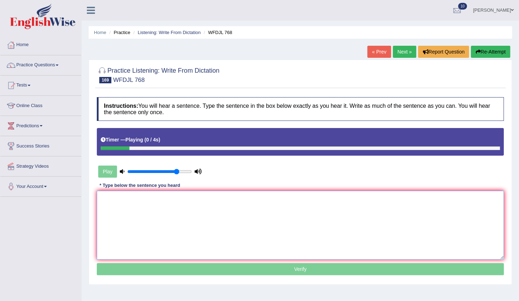
click at [198, 203] on textarea at bounding box center [300, 225] width 407 height 69
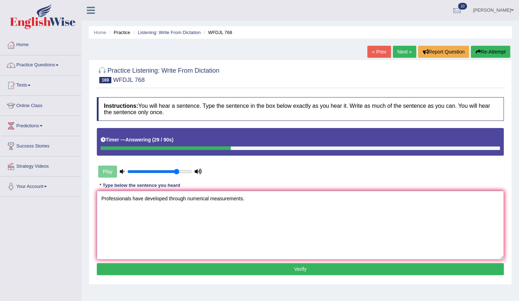
type textarea "Professionals have developed through numerical measurements."
click at [234, 273] on button "Verify" at bounding box center [300, 269] width 407 height 12
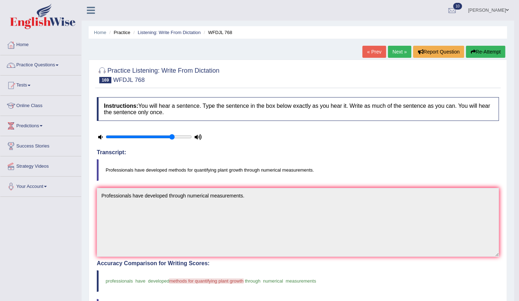
click at [400, 51] on link "Next »" at bounding box center [399, 52] width 23 height 12
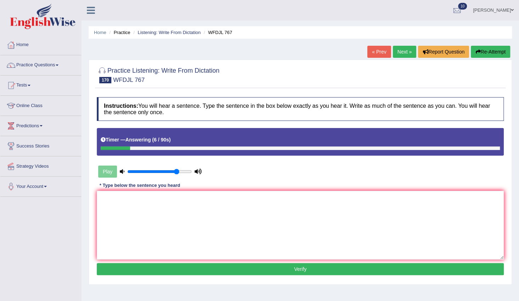
click at [480, 49] on button "Re-Attempt" at bounding box center [489, 52] width 39 height 12
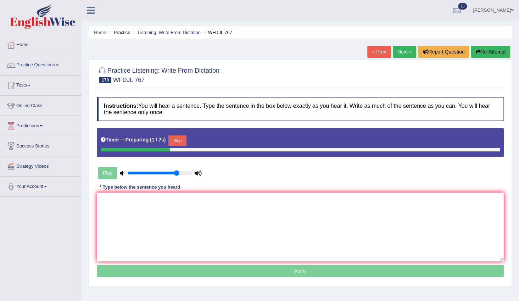
click at [182, 143] on button "Skip" at bounding box center [177, 140] width 18 height 11
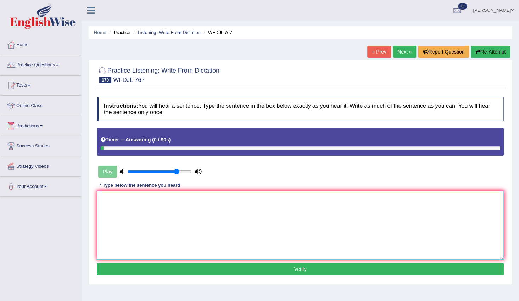
drag, startPoint x: 188, startPoint y: 221, endPoint x: 186, endPoint y: 216, distance: 5.7
click at [188, 221] on textarea at bounding box center [300, 225] width 407 height 69
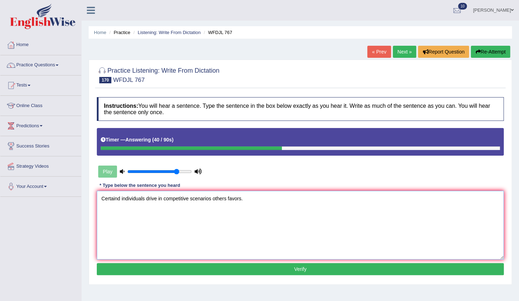
click at [119, 198] on textarea "Certaind individuals drive in competitive scenarios others favors." at bounding box center [300, 225] width 407 height 69
type textarea "Certains individuals drive in competitive scenarios others favors."
click at [294, 270] on button "Verify" at bounding box center [300, 269] width 407 height 12
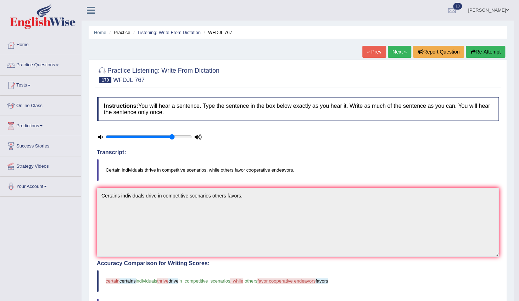
click at [403, 50] on link "Next »" at bounding box center [399, 52] width 23 height 12
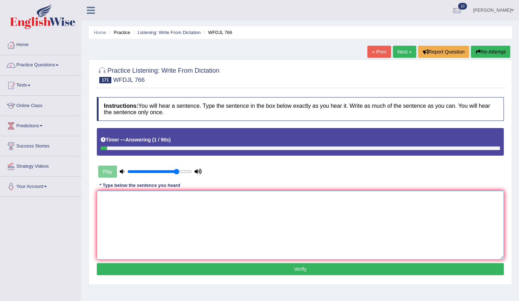
click at [226, 223] on textarea at bounding box center [300, 225] width 407 height 69
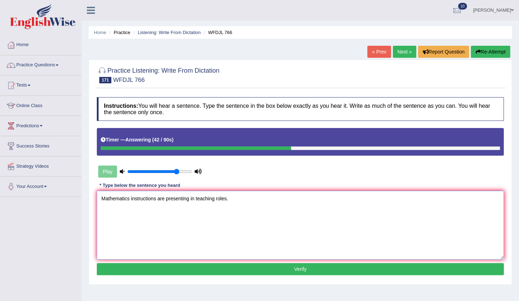
click at [143, 198] on textarea "Mathematics instructions are presenting in teaching roles." at bounding box center [300, 225] width 407 height 69
type textarea "Mathematics instroctions instructions are presenting in teaching roles."
click at [284, 267] on button "Verify" at bounding box center [300, 269] width 407 height 12
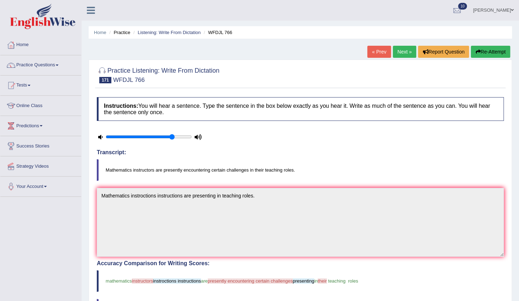
click at [405, 50] on link "Next »" at bounding box center [404, 52] width 23 height 12
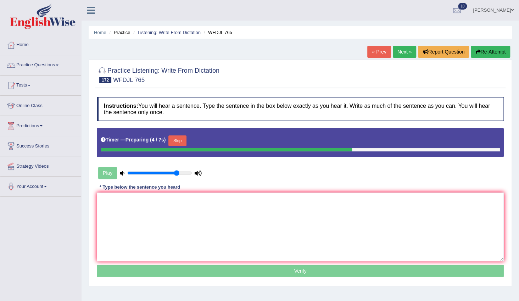
click at [179, 143] on button "Skip" at bounding box center [177, 140] width 18 height 11
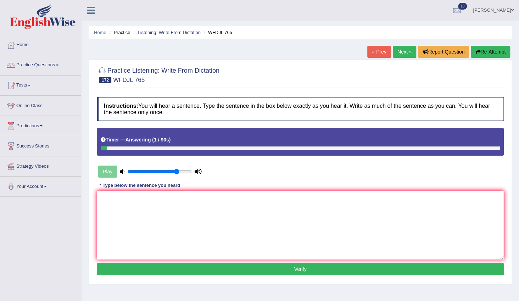
click at [180, 189] on div "Instructions: You will hear a sentence. Type the sentence in the box below exac…" at bounding box center [300, 187] width 410 height 187
click at [171, 202] on textarea at bounding box center [300, 225] width 407 height 69
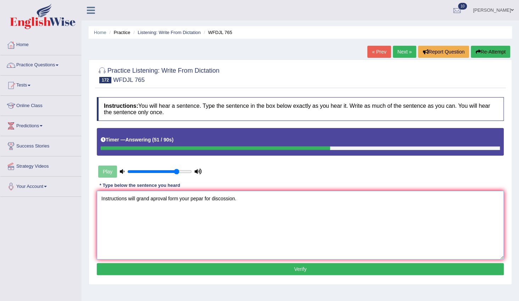
click at [224, 199] on textarea "Instructions will grand aproval form your pepar for discossion." at bounding box center [300, 225] width 407 height 69
type textarea "Instructions will grand aproval form your pepar for discassion."
click at [253, 267] on button "Verify" at bounding box center [300, 269] width 407 height 12
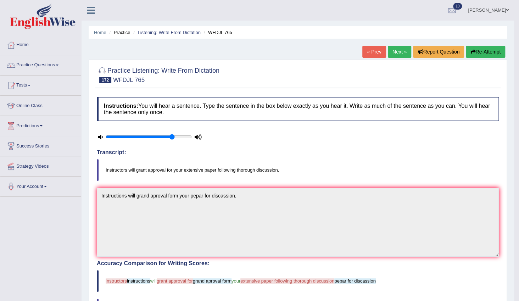
click at [400, 50] on link "Next »" at bounding box center [399, 52] width 23 height 12
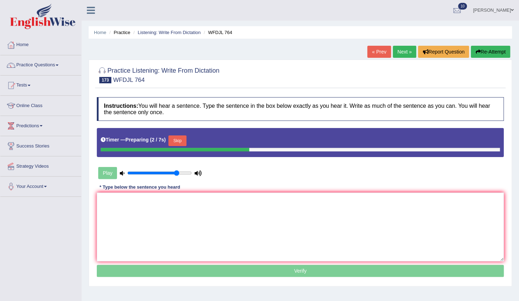
click at [172, 136] on button "Skip" at bounding box center [177, 140] width 18 height 11
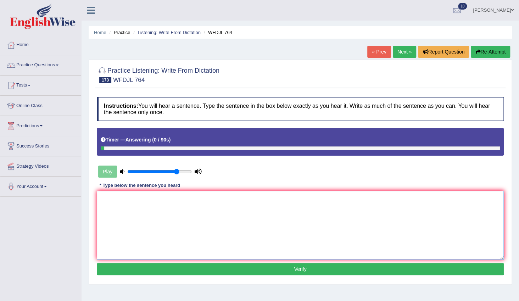
click at [210, 202] on textarea at bounding box center [300, 225] width 407 height 69
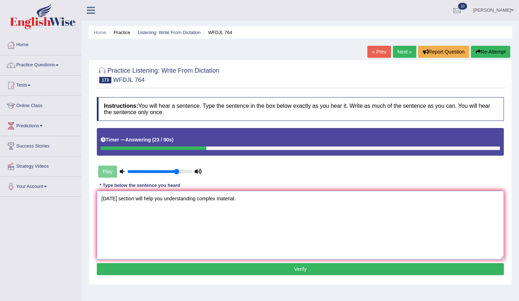
click at [141, 199] on textarea "[DATE] section will help you understanding complex material." at bounding box center [300, 225] width 407 height 69
click at [162, 199] on textarea "Tomorrow session will help you understanding complex material." at bounding box center [300, 225] width 407 height 69
type textarea "Tomorrow session will access you understanding complex material."
click at [271, 271] on button "Verify" at bounding box center [300, 269] width 407 height 12
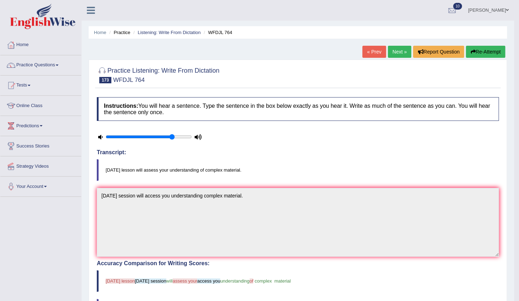
click at [405, 50] on link "Next »" at bounding box center [399, 52] width 23 height 12
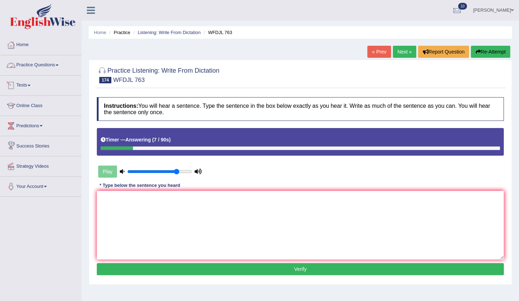
click at [37, 64] on link "Practice Questions" at bounding box center [40, 64] width 81 height 18
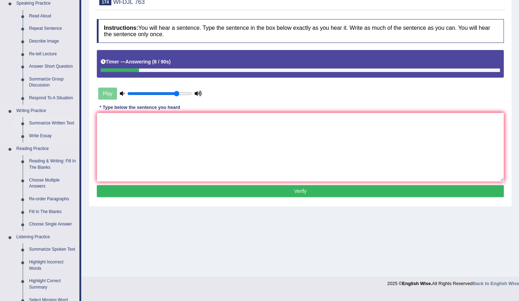
scroll to position [225, 0]
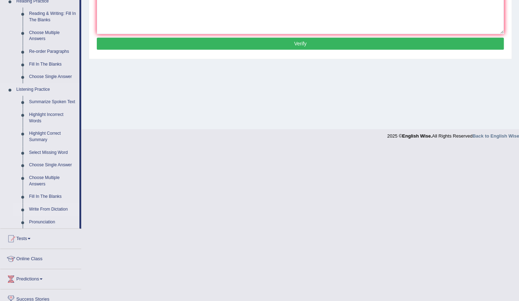
click at [44, 210] on link "Write From Dictation" at bounding box center [52, 209] width 53 height 13
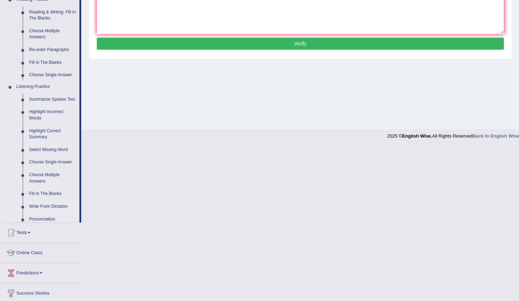
scroll to position [71, 0]
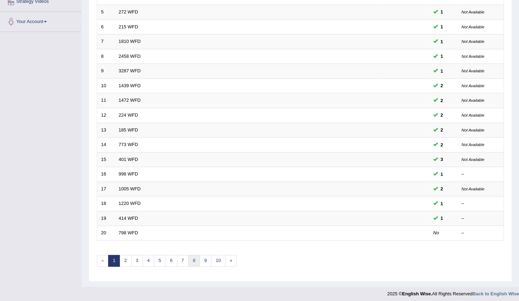
click at [192, 261] on link "8" at bounding box center [194, 261] width 12 height 12
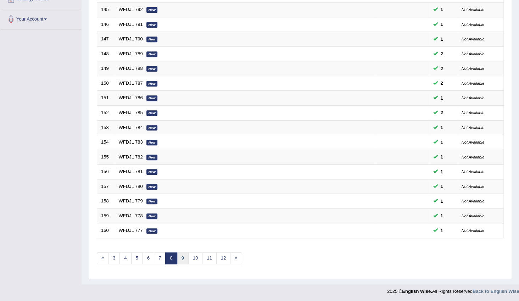
click at [184, 256] on link "9" at bounding box center [183, 258] width 12 height 12
click at [185, 255] on link "10" at bounding box center [184, 258] width 14 height 12
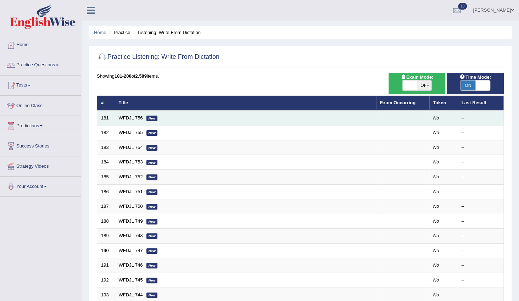
click at [126, 119] on link "WFDJL 756" at bounding box center [131, 117] width 24 height 5
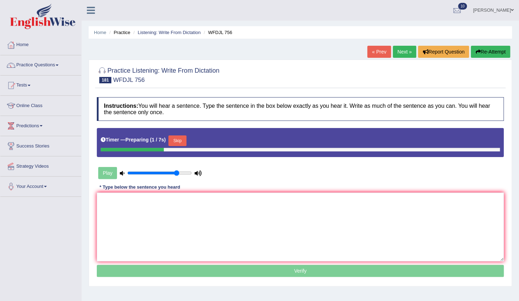
click at [180, 140] on button "Skip" at bounding box center [177, 140] width 18 height 11
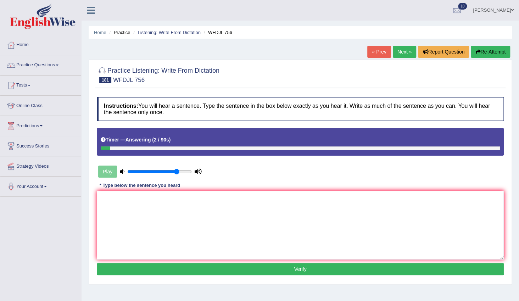
click at [407, 49] on link "Next »" at bounding box center [404, 52] width 23 height 12
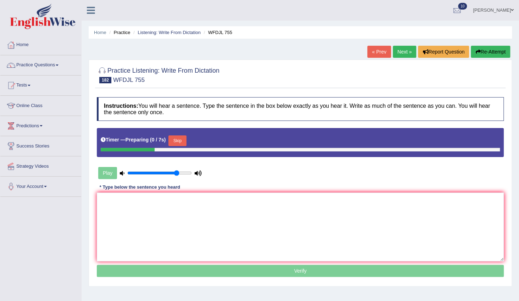
click at [174, 140] on button "Skip" at bounding box center [177, 140] width 18 height 11
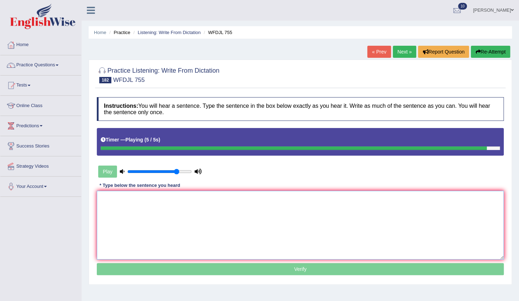
click at [184, 217] on textarea at bounding box center [300, 225] width 407 height 69
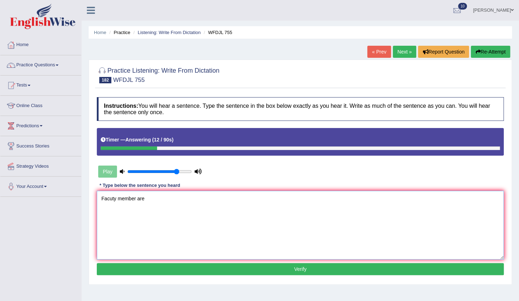
type textarea "Facuty member are"
click at [403, 49] on link "Next »" at bounding box center [404, 52] width 23 height 12
click at [384, 204] on textarea at bounding box center [300, 225] width 407 height 69
type textarea "the problem in com manners"
click at [490, 57] on button "Re-Attempt" at bounding box center [489, 52] width 39 height 12
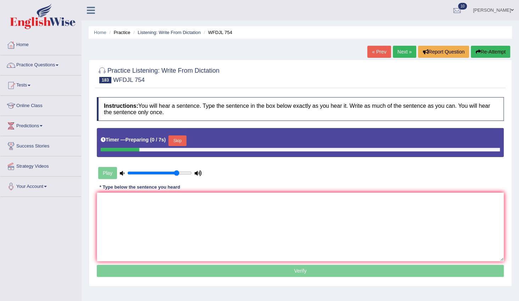
click at [178, 142] on button "Skip" at bounding box center [177, 140] width 18 height 11
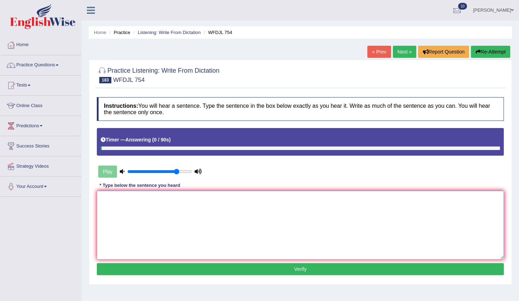
click at [185, 215] on textarea at bounding box center [300, 225] width 407 height 69
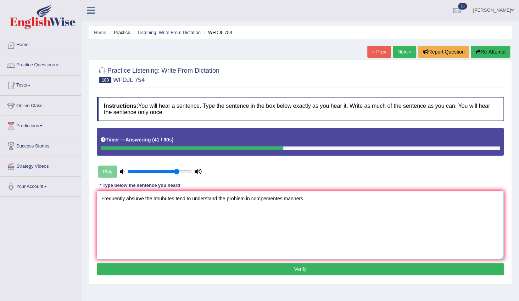
click at [160, 199] on textarea "Frequently absurve the atrubutes tend to understand the problem in compementes …" at bounding box center [300, 225] width 407 height 69
click at [262, 197] on textarea "Frequently absurve the atributes tend to understand the problem in compementes …" at bounding box center [300, 225] width 407 height 69
type textarea "Frequently absurve the atributes tend to understand the problem in complementes…"
click at [320, 272] on button "Verify" at bounding box center [300, 269] width 407 height 12
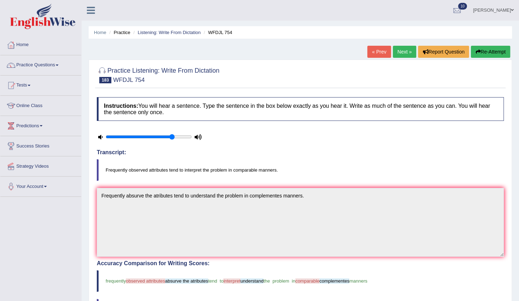
click at [400, 51] on link "Next »" at bounding box center [404, 52] width 23 height 12
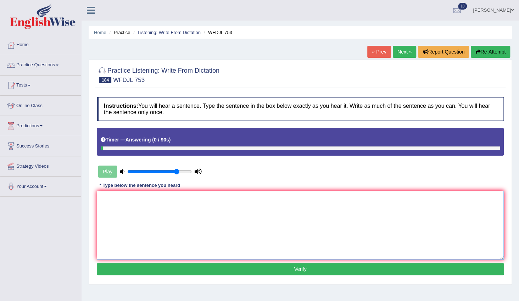
click at [326, 220] on textarea at bounding box center [300, 225] width 407 height 69
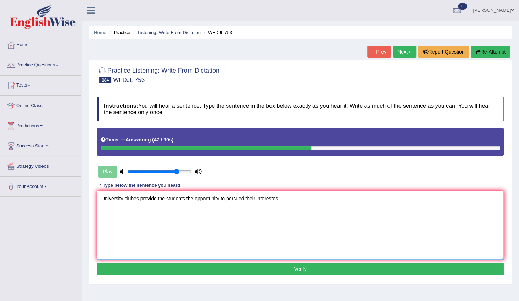
type textarea "University clubes provide the students the opportunity to persued their interes…"
click at [301, 271] on button "Verify" at bounding box center [300, 269] width 407 height 12
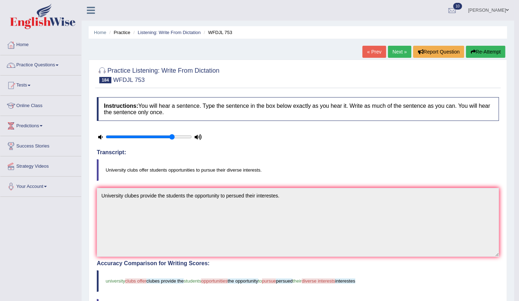
click at [401, 50] on link "Next »" at bounding box center [399, 52] width 23 height 12
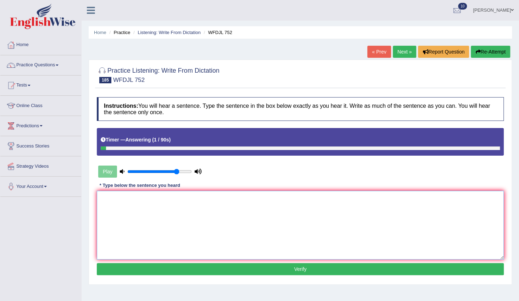
click at [193, 205] on textarea at bounding box center [300, 225] width 407 height 69
type textarea "valied skills from leadership and"
click at [16, 42] on div at bounding box center [11, 45] width 11 height 11
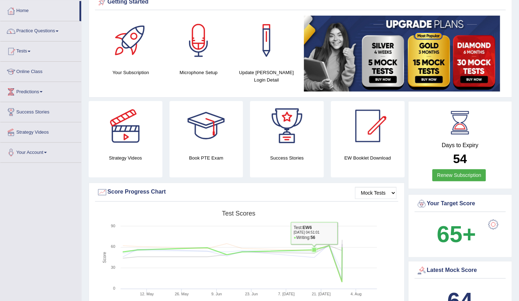
scroll to position [32, 0]
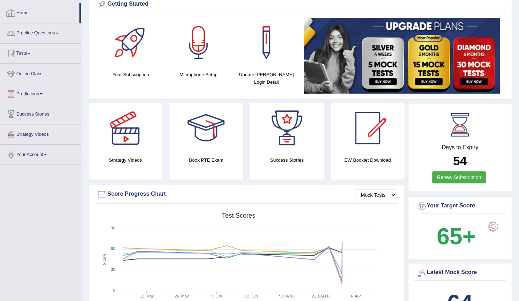
click at [35, 30] on link "Practice Questions" at bounding box center [40, 32] width 81 height 18
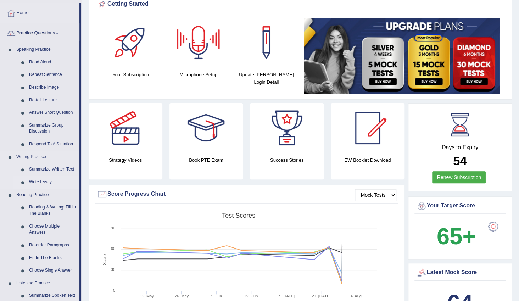
click at [41, 180] on link "Write Essay" at bounding box center [52, 182] width 53 height 13
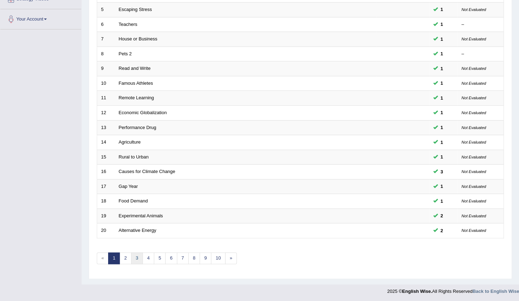
click at [135, 255] on link "3" at bounding box center [137, 258] width 12 height 12
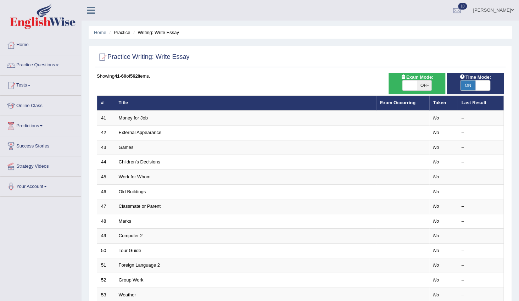
scroll to position [167, 0]
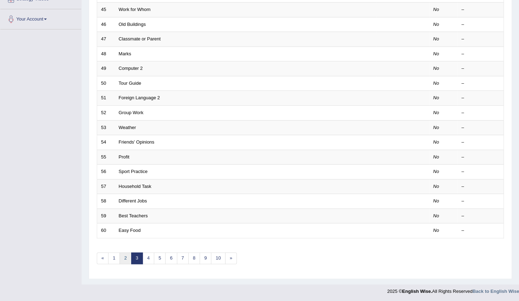
click at [129, 258] on link "2" at bounding box center [125, 258] width 12 height 12
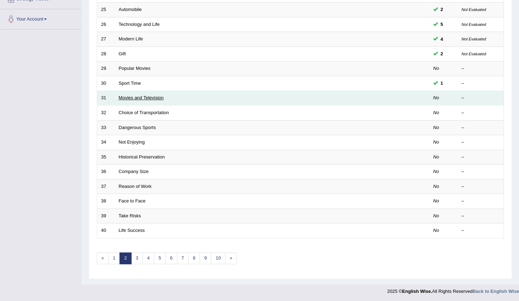
click at [152, 96] on link "Movies and Television" at bounding box center [141, 97] width 45 height 5
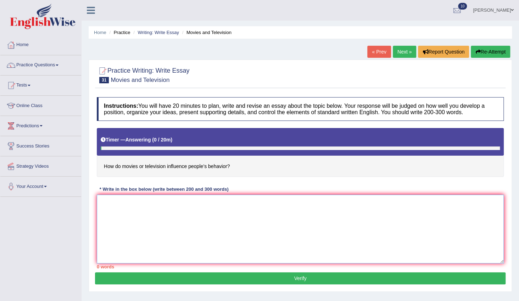
drag, startPoint x: 459, startPoint y: 225, endPoint x: 455, endPoint y: 220, distance: 6.3
click at [459, 224] on textarea at bounding box center [300, 228] width 407 height 69
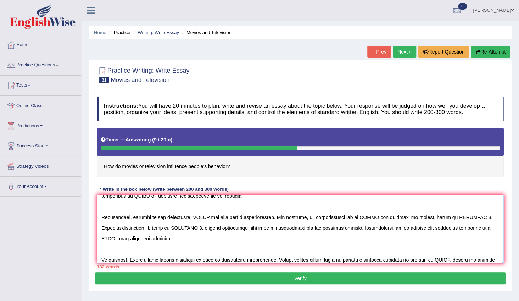
scroll to position [70, 0]
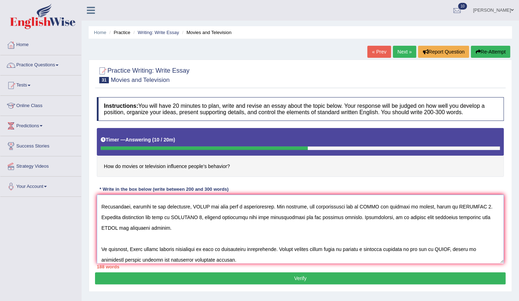
click at [151, 226] on textarea at bounding box center [300, 228] width 407 height 69
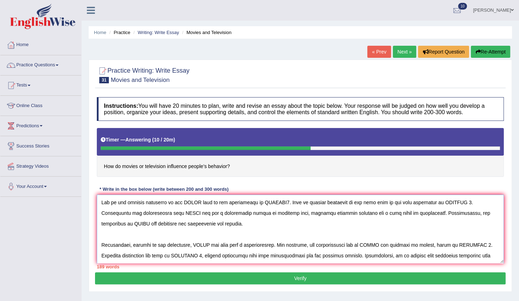
scroll to position [0, 0]
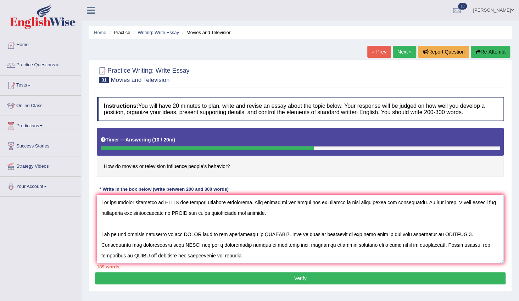
click at [176, 200] on textarea at bounding box center [300, 228] width 407 height 69
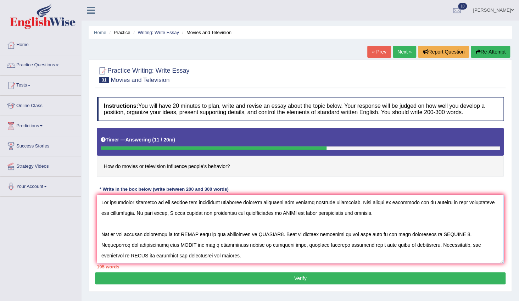
drag, startPoint x: 162, startPoint y: 200, endPoint x: 283, endPoint y: 205, distance: 121.3
click at [283, 205] on textarea at bounding box center [300, 228] width 407 height 69
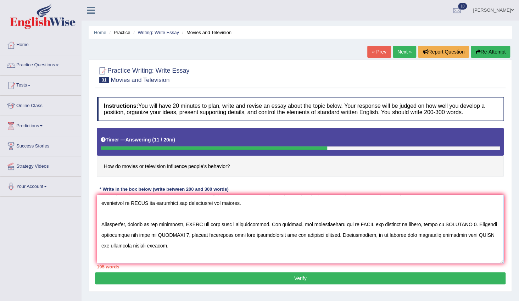
scroll to position [74, 0]
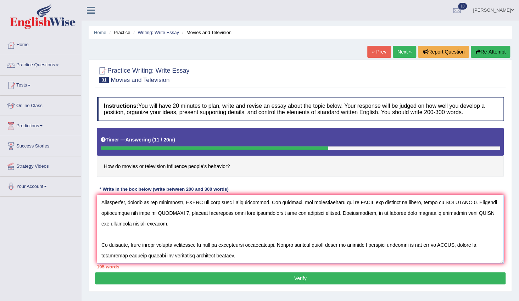
click at [142, 246] on textarea at bounding box center [300, 228] width 407 height 69
paste textarea "how movies and television influence people's behaviour"
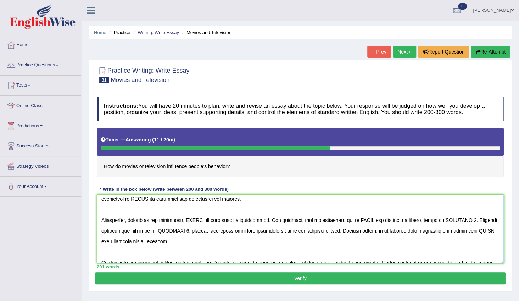
scroll to position [0, 0]
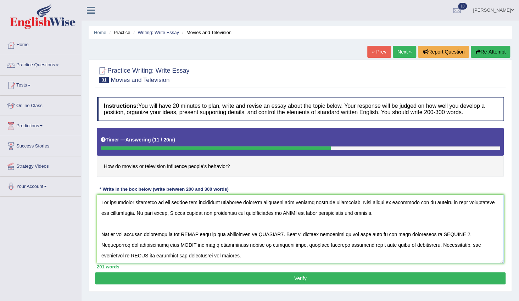
click at [290, 213] on textarea at bounding box center [300, 228] width 407 height 69
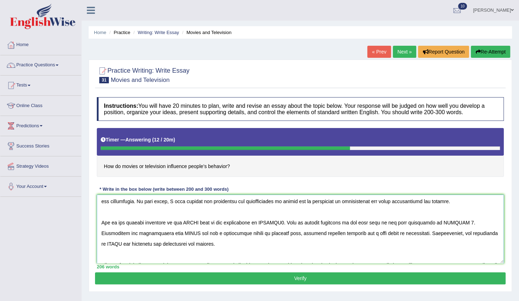
scroll to position [32, 0]
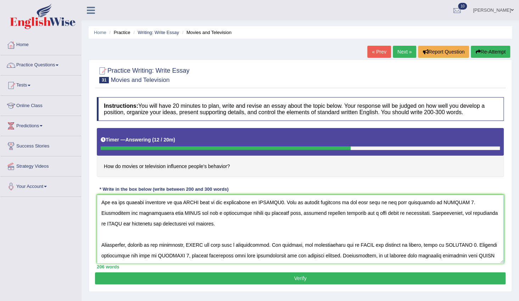
click at [196, 201] on textarea at bounding box center [300, 228] width 407 height 69
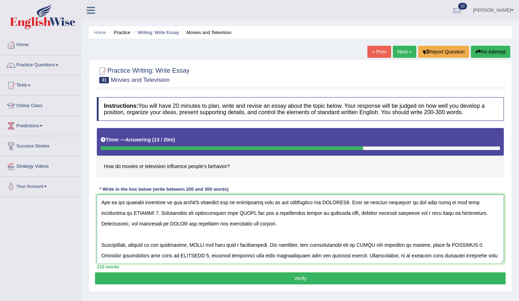
click at [342, 201] on textarea at bounding box center [300, 228] width 407 height 69
click at [124, 212] on textarea at bounding box center [300, 228] width 407 height 69
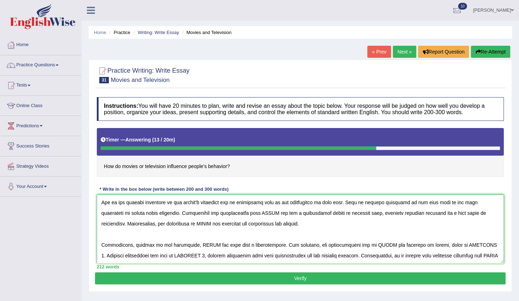
click at [249, 212] on textarea at bounding box center [300, 228] width 407 height 69
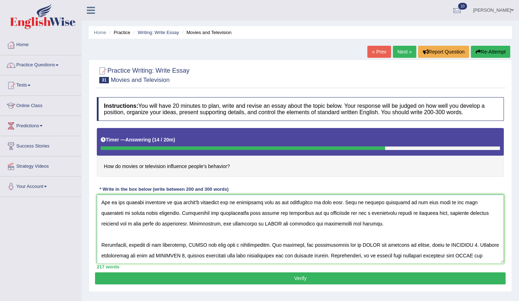
click at [248, 223] on textarea at bounding box center [300, 228] width 407 height 69
click div "Toggle navigation Home Practice Questions Speaking Practice Read Aloud Repeat S…"
click textarea
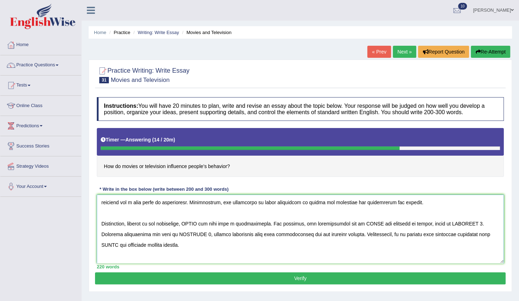
scroll to position [42, 0]
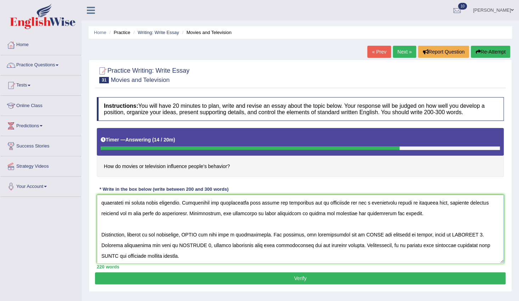
click textarea
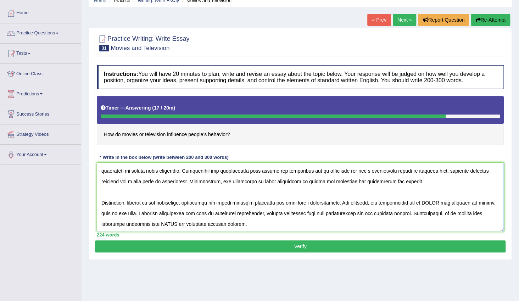
click textarea
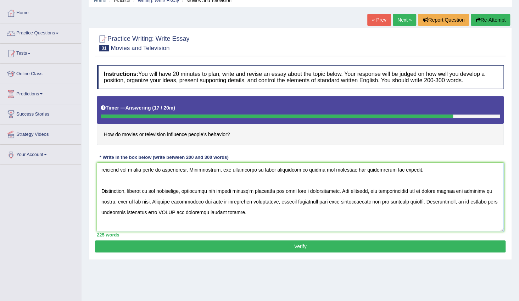
scroll to position [74, 0]
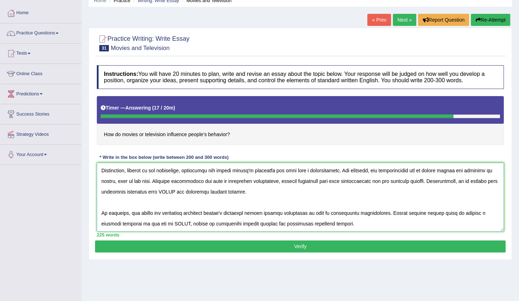
click textarea
type textarea "The increasing influence of how movies and television influence people's behavi…"
click button "Verify"
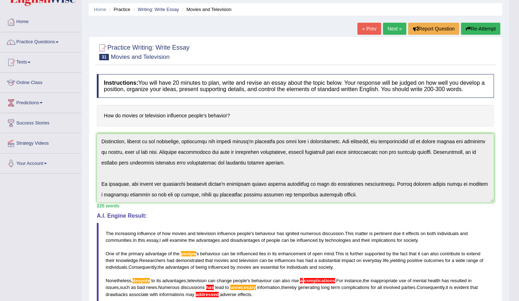
scroll to position [0, 0]
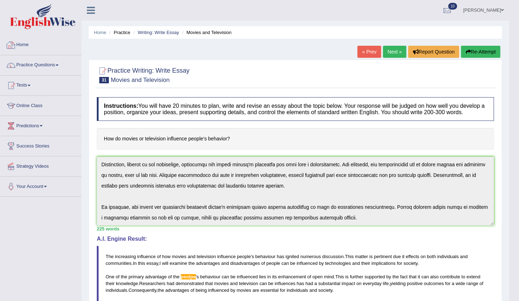
click div
